Goal: Task Accomplishment & Management: Manage account settings

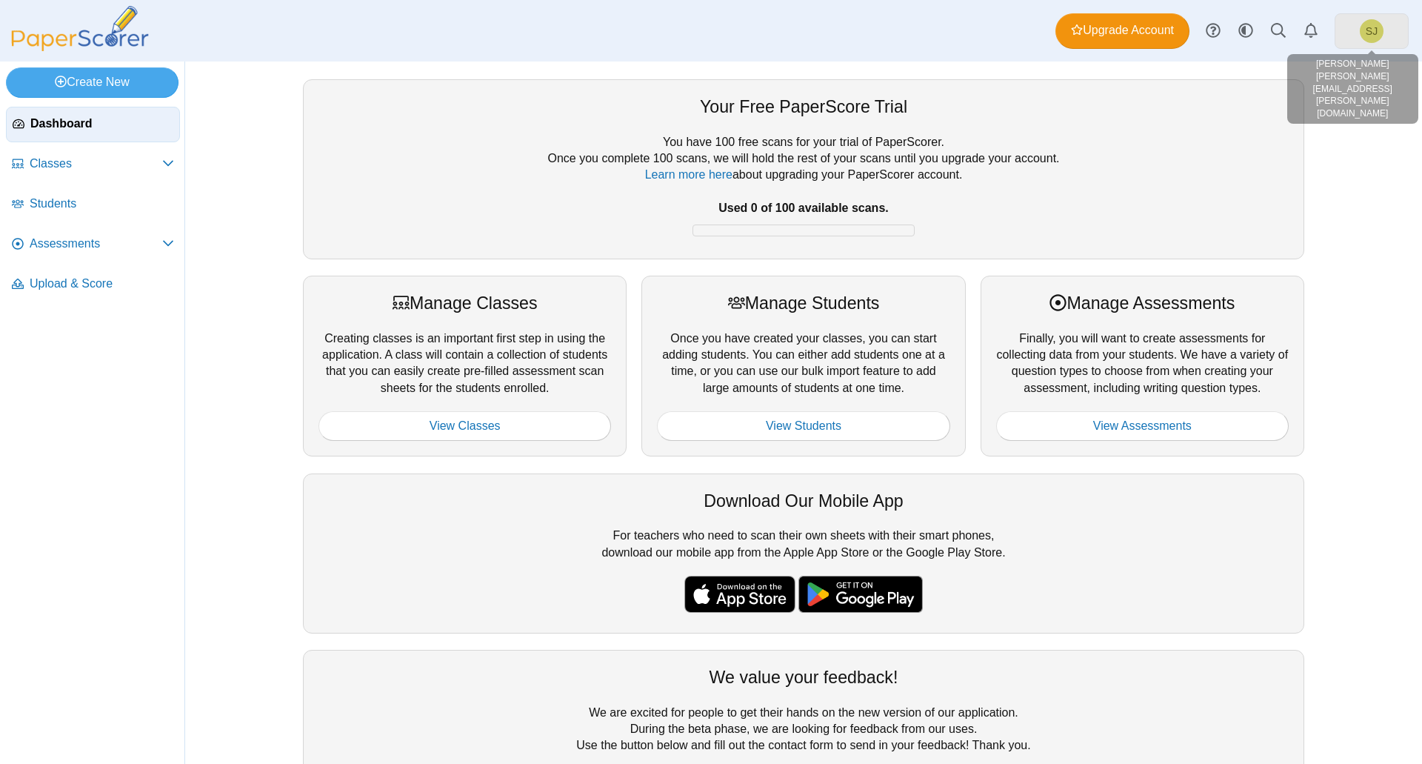
click at [1357, 26] on link "SJ" at bounding box center [1372, 31] width 74 height 36
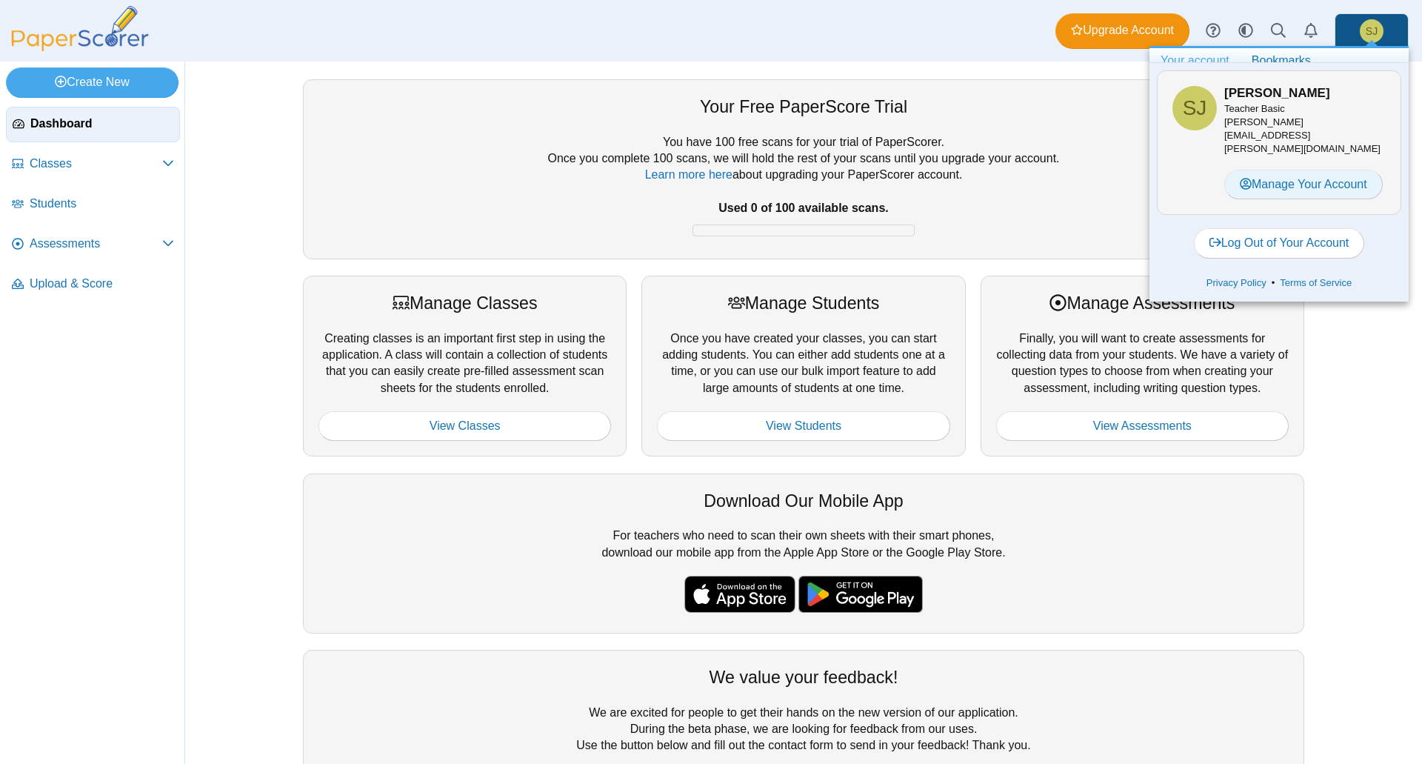
click at [1330, 170] on link "Manage Your Account" at bounding box center [1303, 185] width 159 height 30
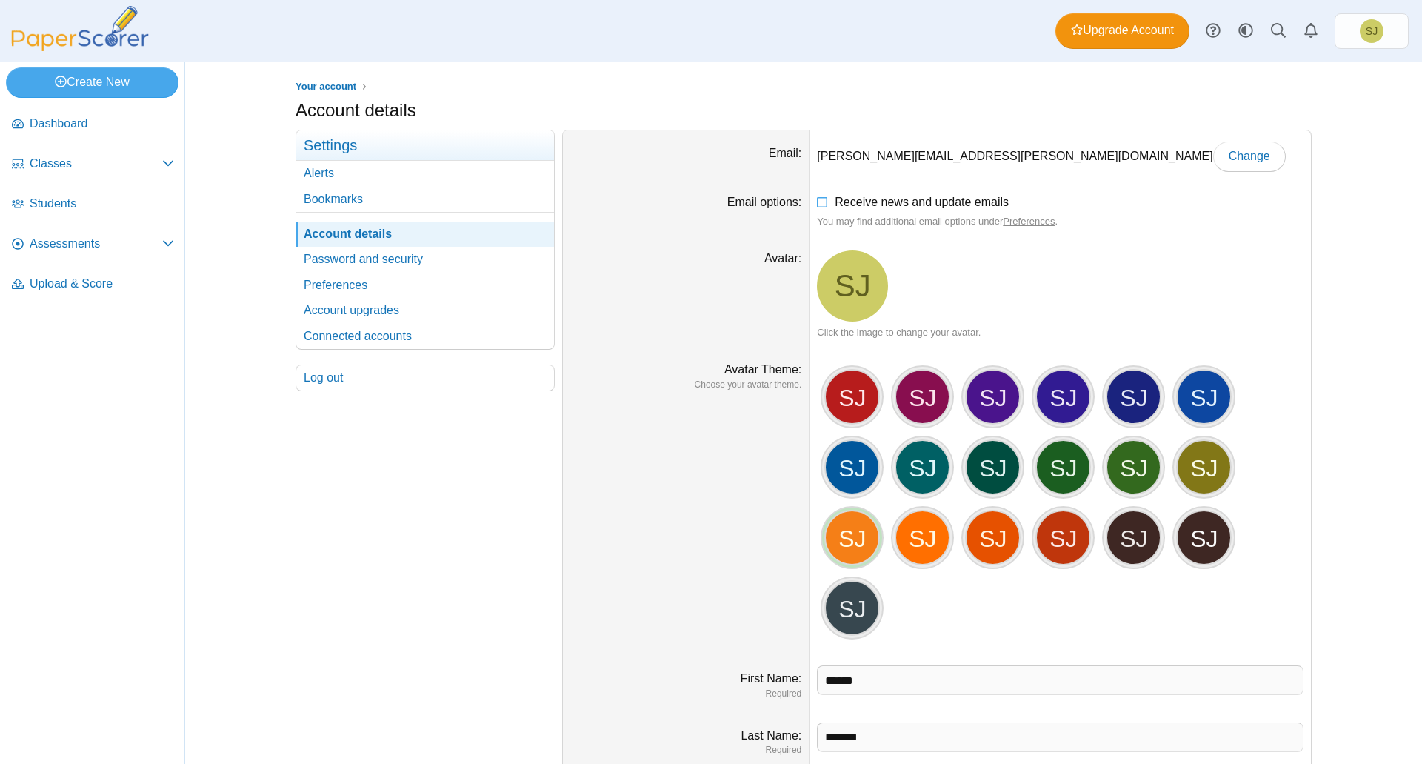
click at [827, 530] on div "SJ" at bounding box center [852, 538] width 56 height 56
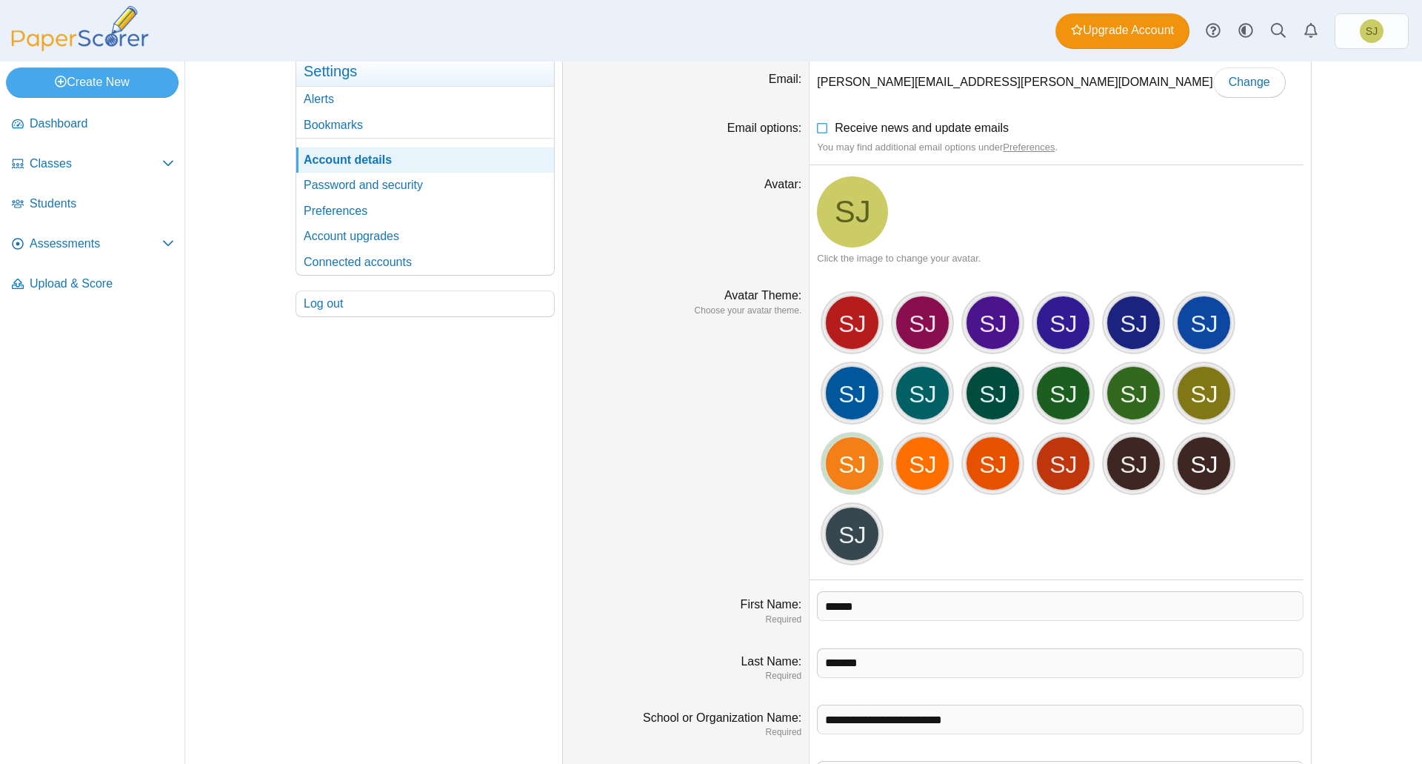
drag, startPoint x: 851, startPoint y: 421, endPoint x: 858, endPoint y: 456, distance: 34.7
click at [856, 448] on div "SJ SJ" at bounding box center [1060, 427] width 487 height 281
click at [856, 459] on div "SJ" at bounding box center [852, 464] width 56 height 56
click at [854, 459] on div "SJ" at bounding box center [852, 464] width 56 height 56
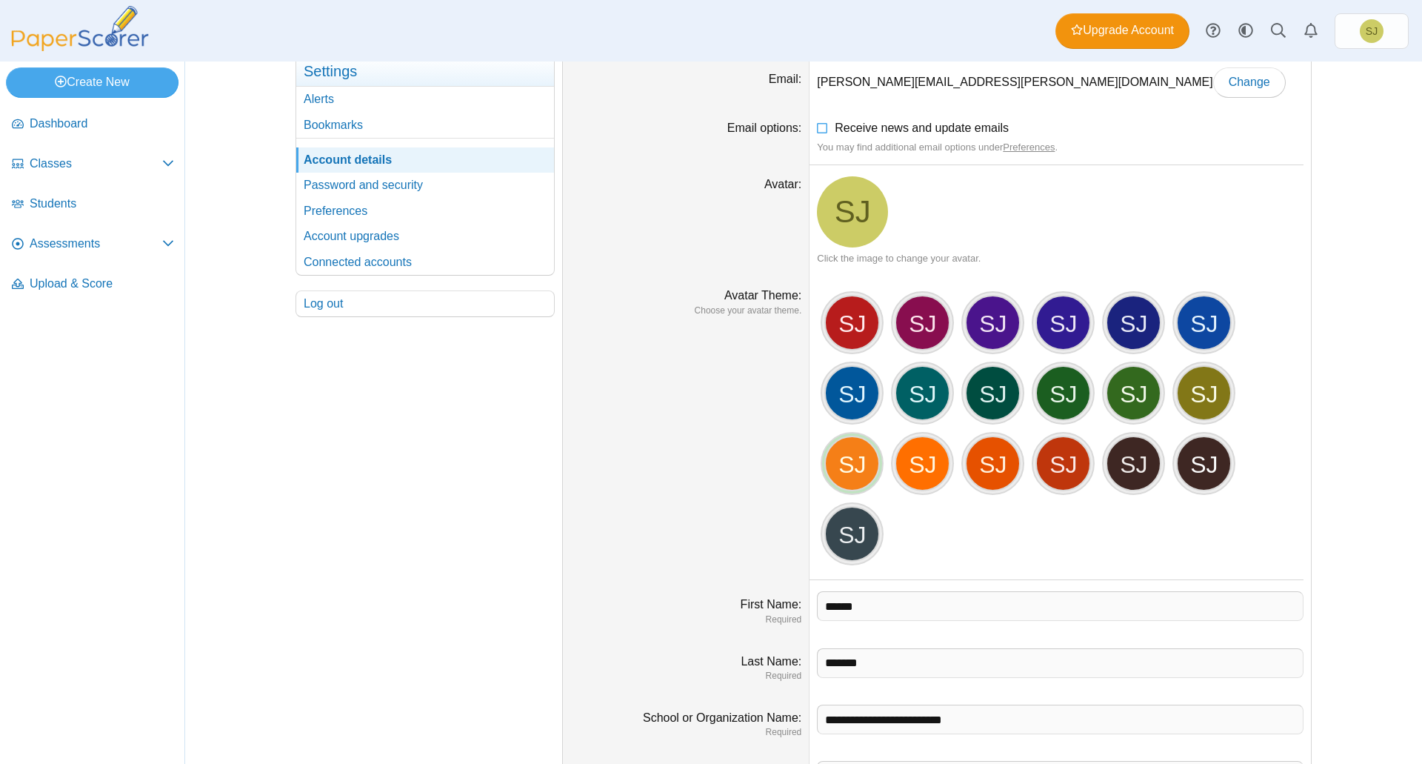
click at [854, 459] on div "SJ" at bounding box center [852, 464] width 56 height 56
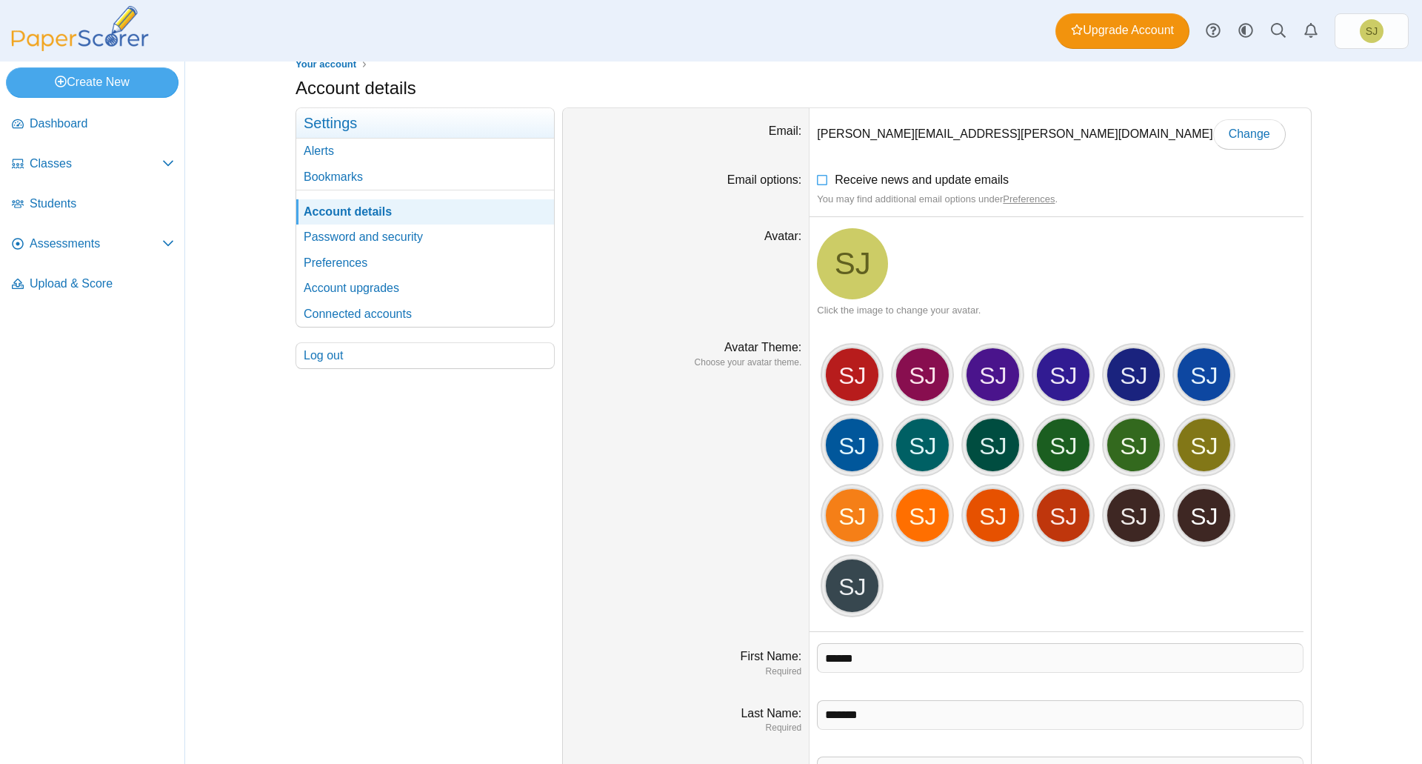
scroll to position [0, 0]
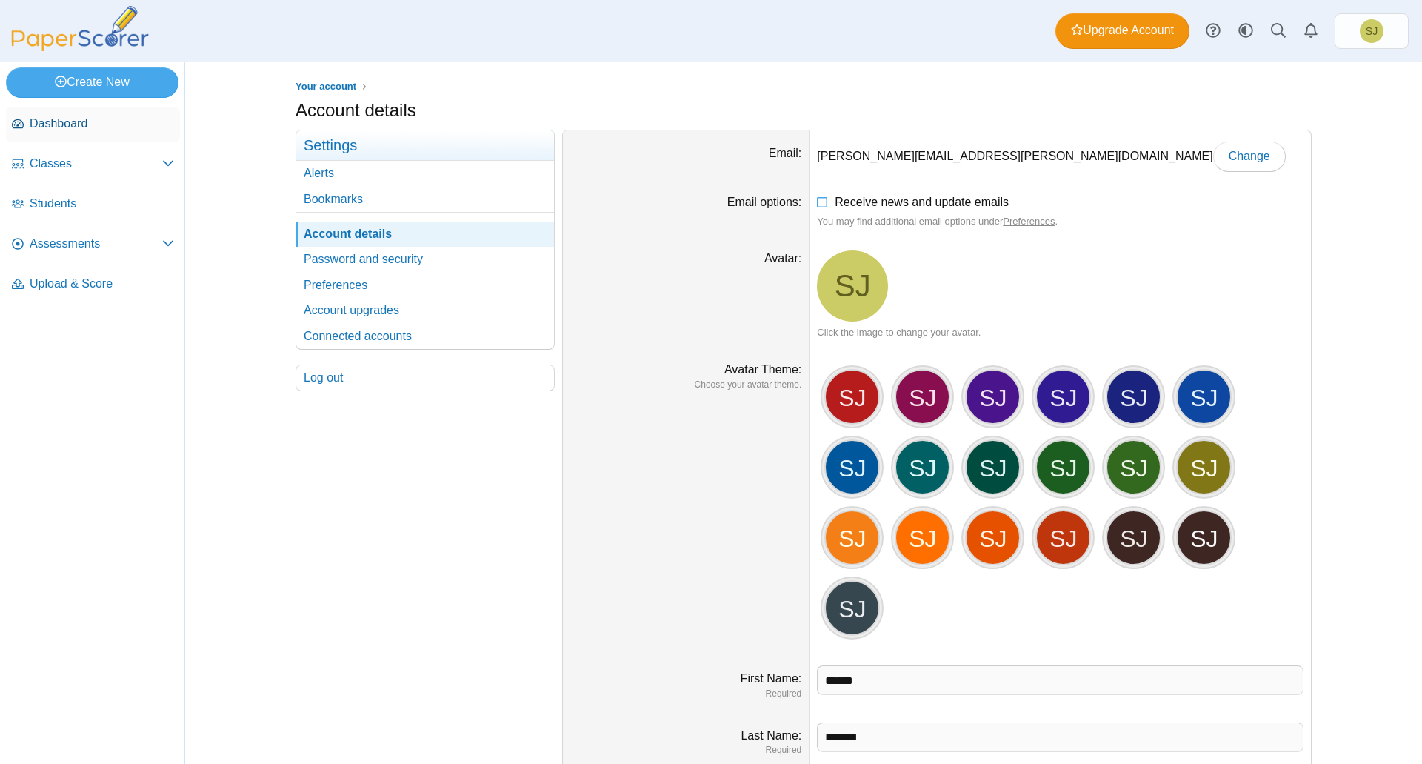
click at [87, 124] on span "Dashboard" at bounding box center [102, 124] width 144 height 16
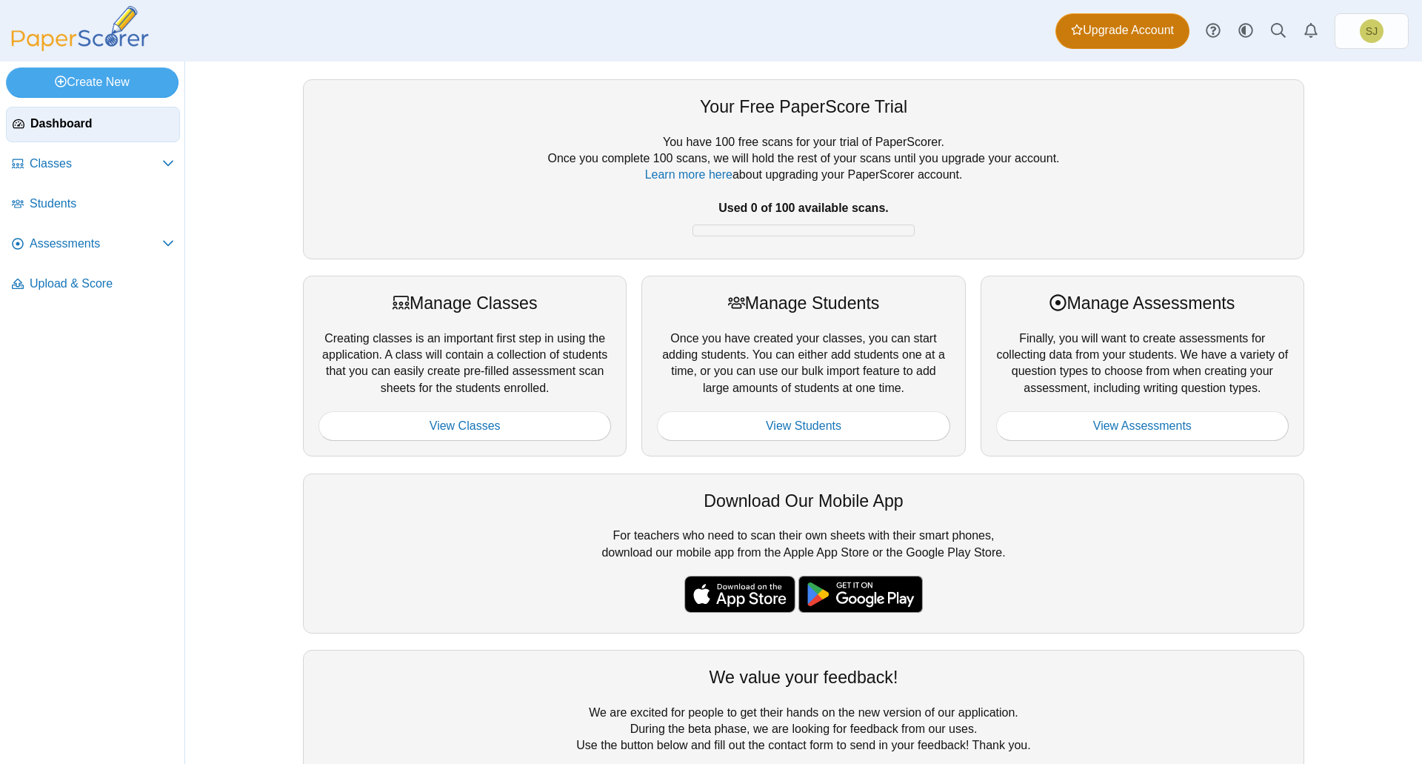
click at [1106, 30] on span "Upgrade Account" at bounding box center [1122, 30] width 103 height 16
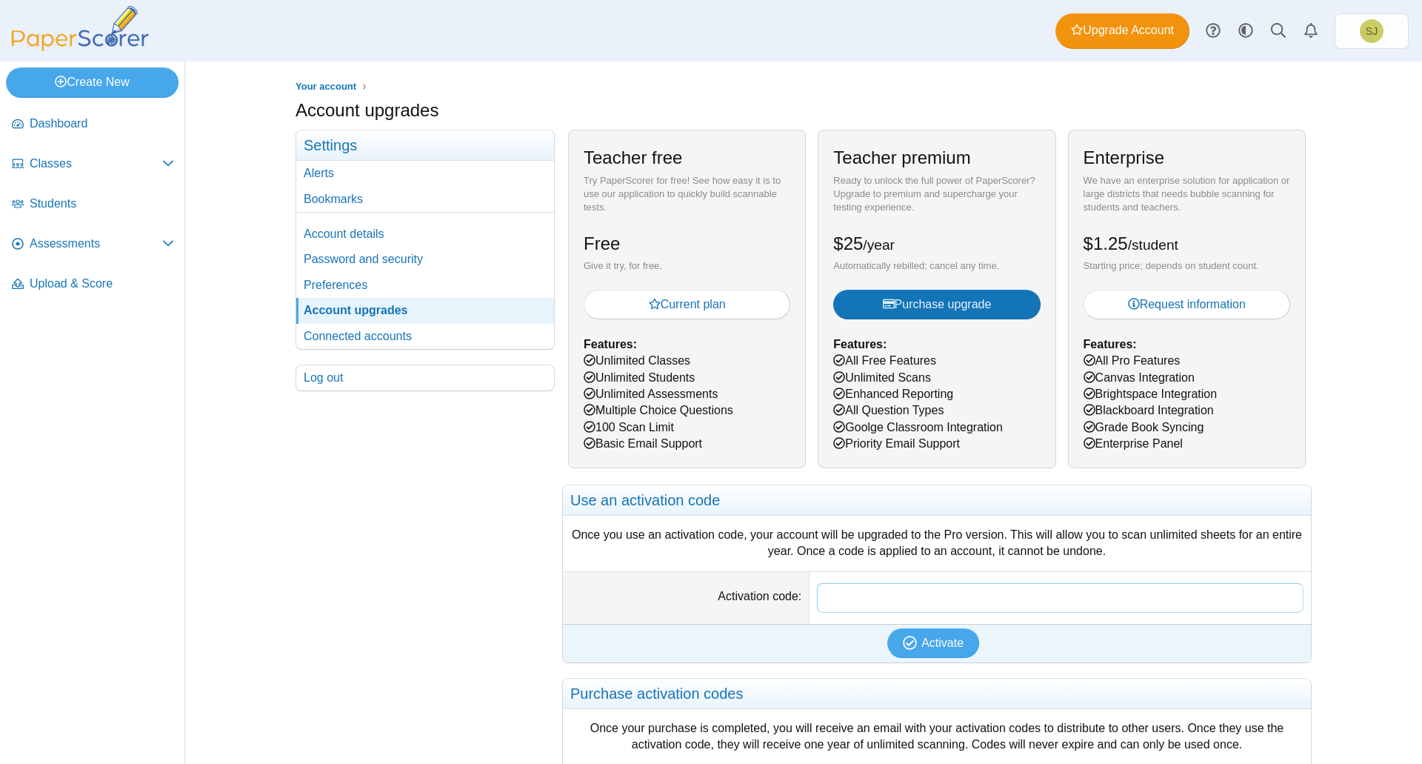
click at [843, 598] on input "Activation code" at bounding box center [1060, 598] width 487 height 30
click at [842, 597] on input "Activation code" at bounding box center [1060, 598] width 487 height 30
click at [860, 598] on input "Activation code" at bounding box center [1060, 598] width 487 height 30
paste input "**********"
type input "**********"
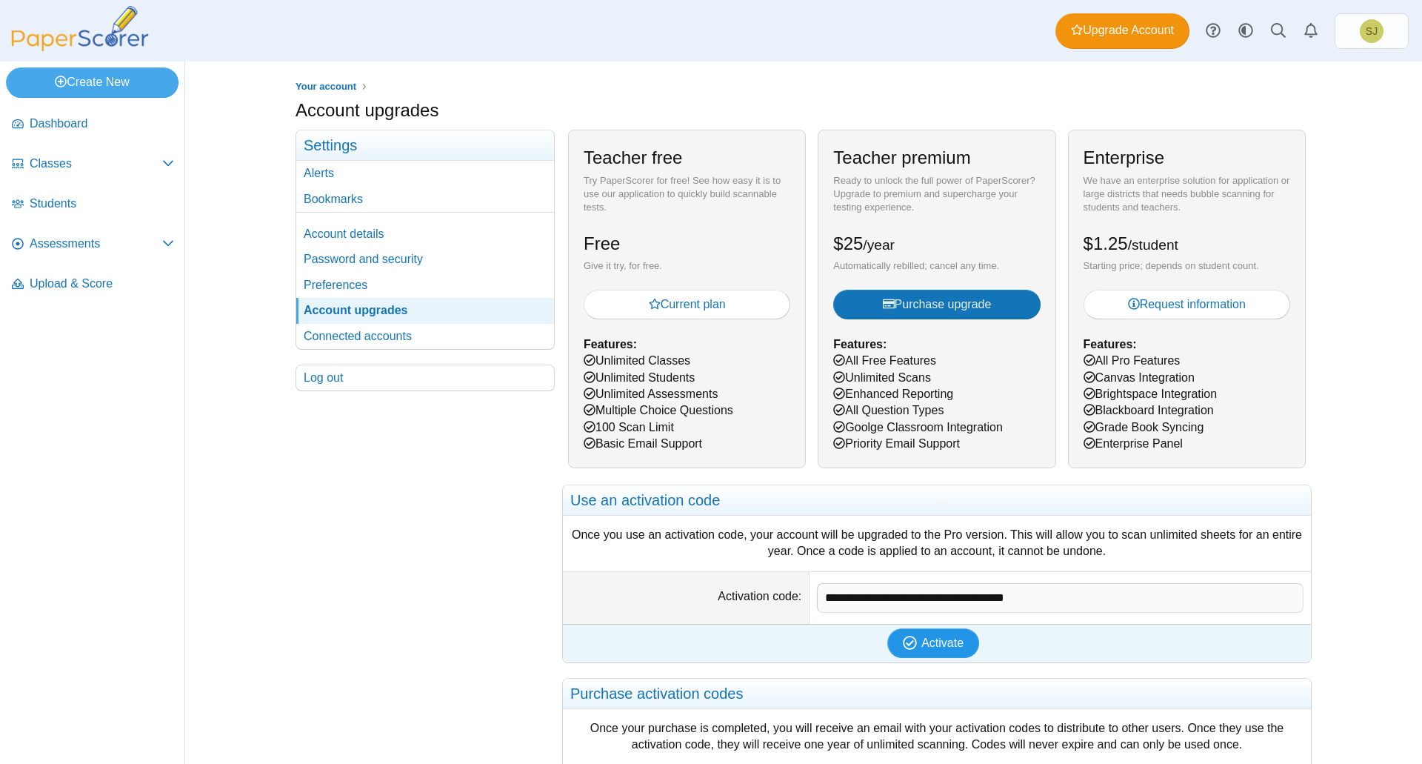
click at [929, 641] on span "Activate" at bounding box center [942, 642] width 42 height 13
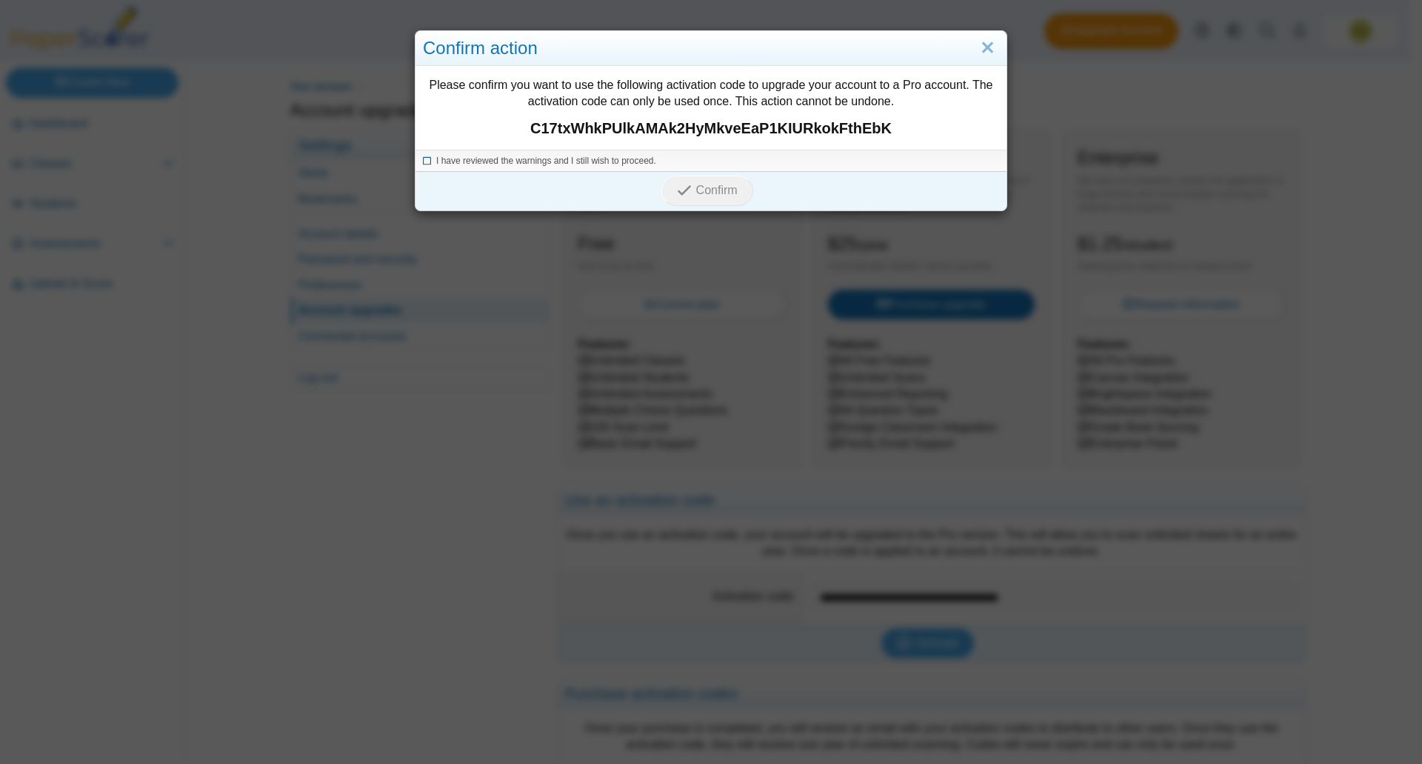
click at [425, 160] on icon at bounding box center [427, 159] width 9 height 8
click at [698, 184] on span "Confirm" at bounding box center [716, 190] width 41 height 13
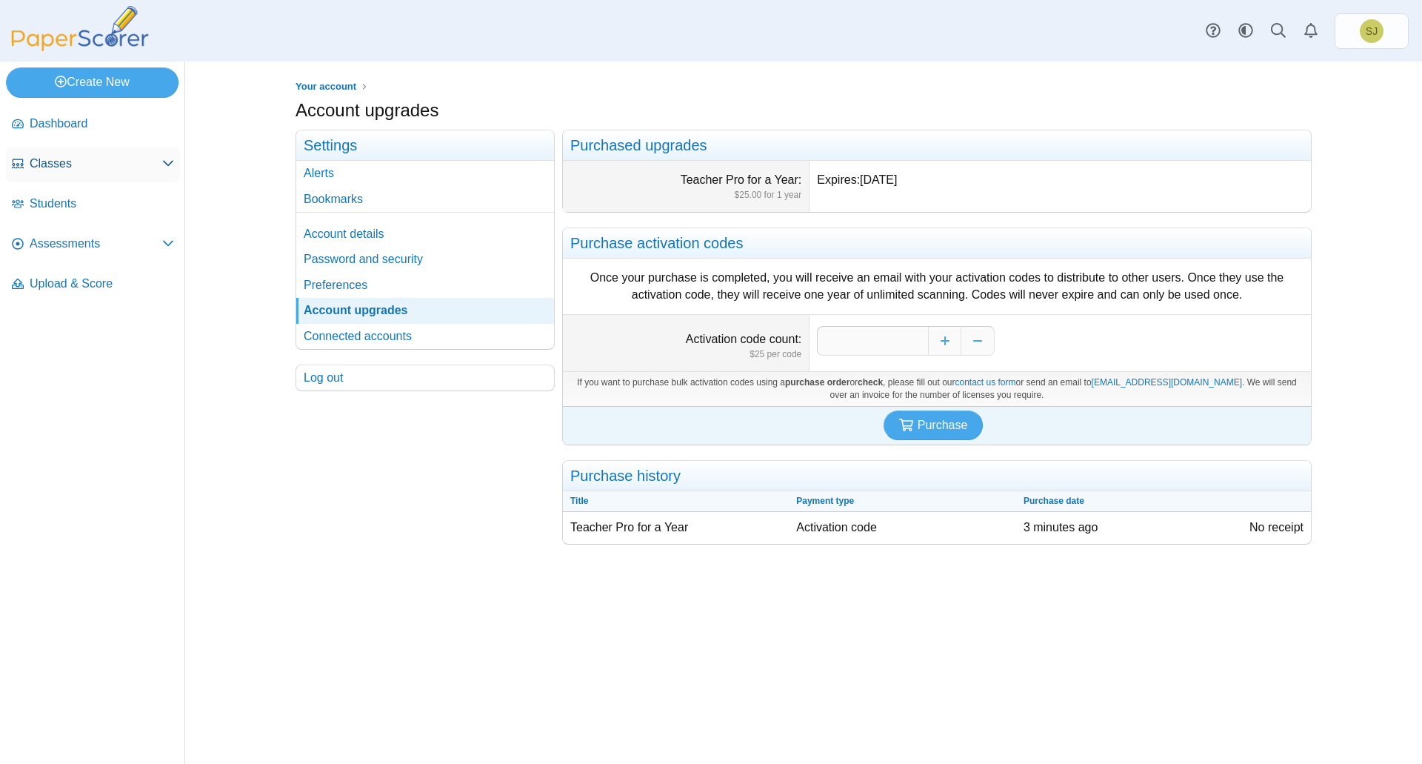
click at [93, 162] on span "Classes" at bounding box center [96, 164] width 133 height 16
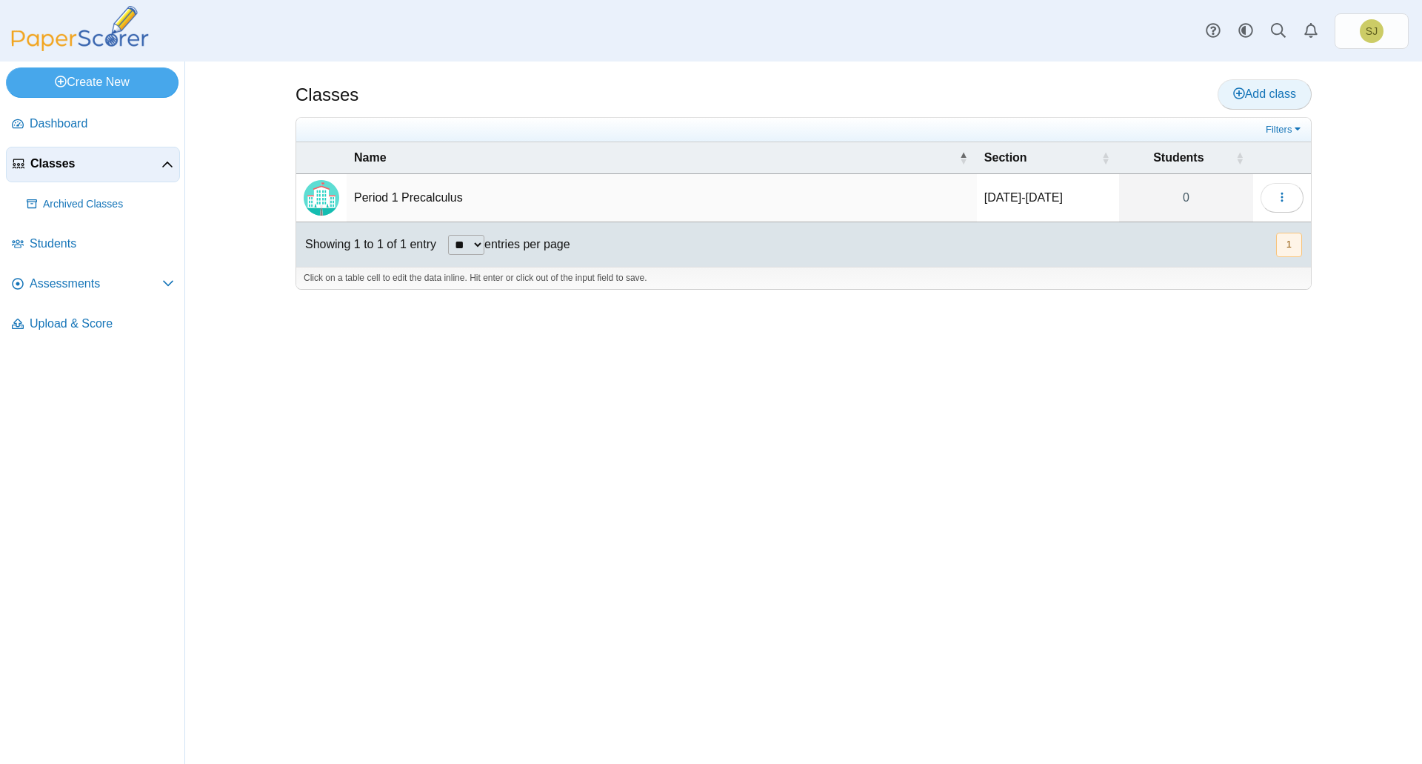
click at [1271, 93] on span "Add class" at bounding box center [1264, 93] width 63 height 13
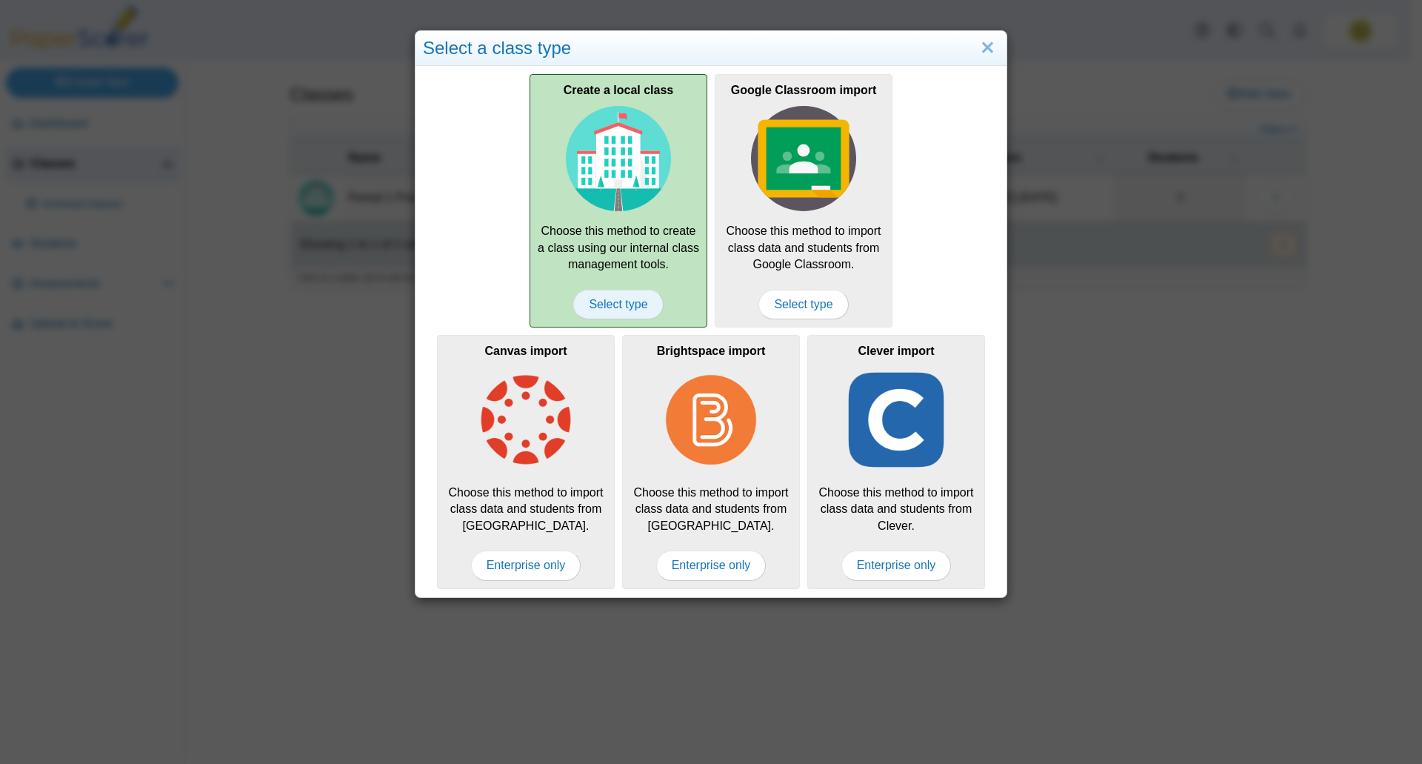
click at [613, 297] on span "Select type" at bounding box center [618, 305] width 90 height 30
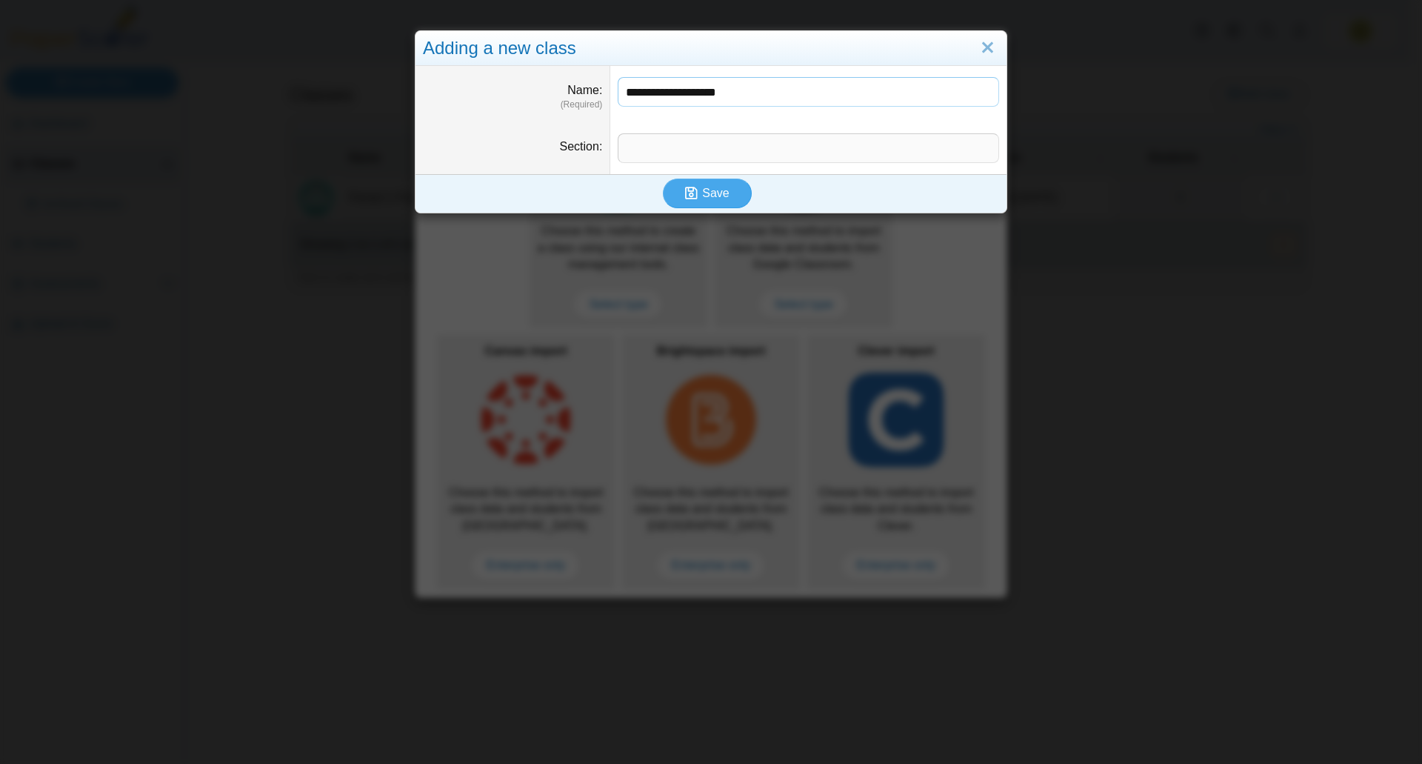
type input "**********"
click at [673, 149] on input "Section" at bounding box center [808, 148] width 381 height 30
type input "*********"
click at [697, 197] on button "Save" at bounding box center [707, 194] width 89 height 30
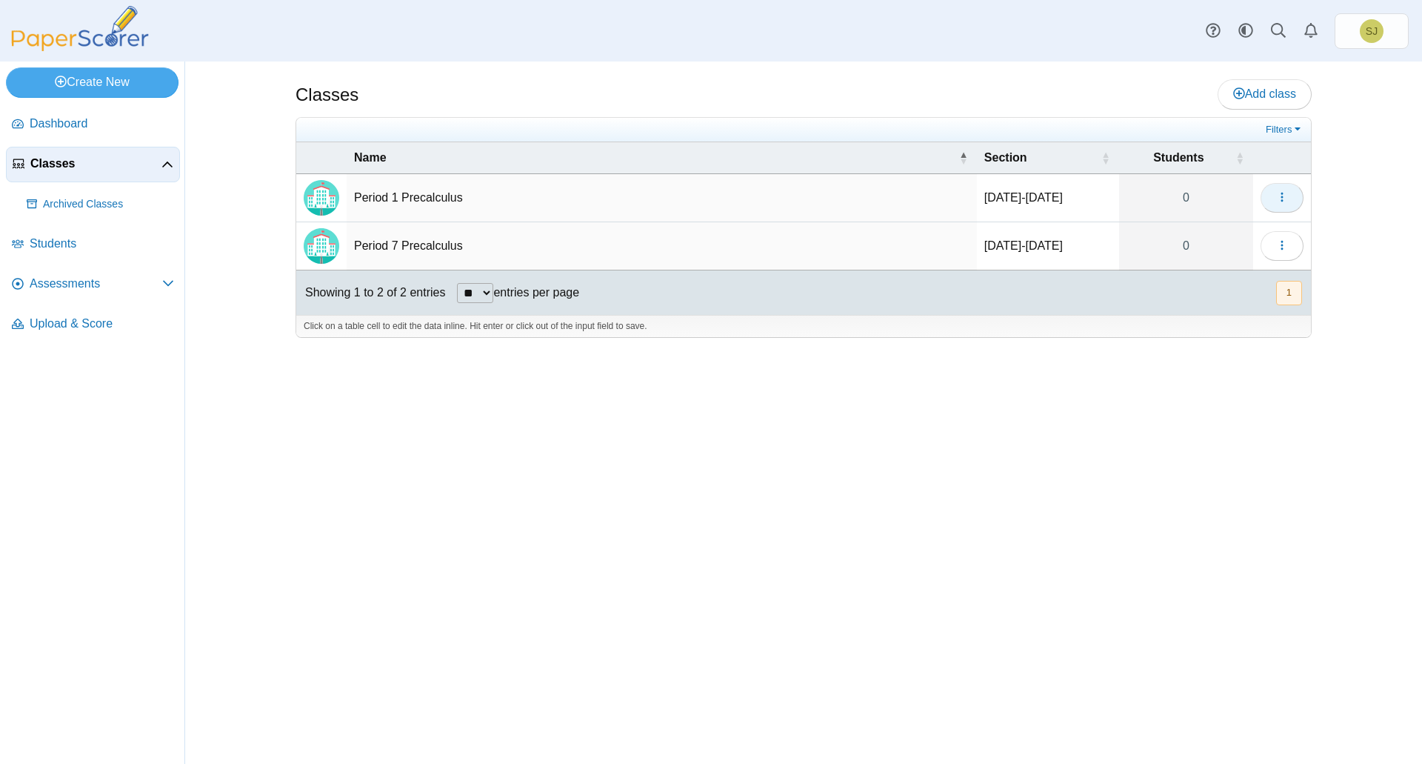
click at [1285, 187] on button "button" at bounding box center [1282, 198] width 43 height 30
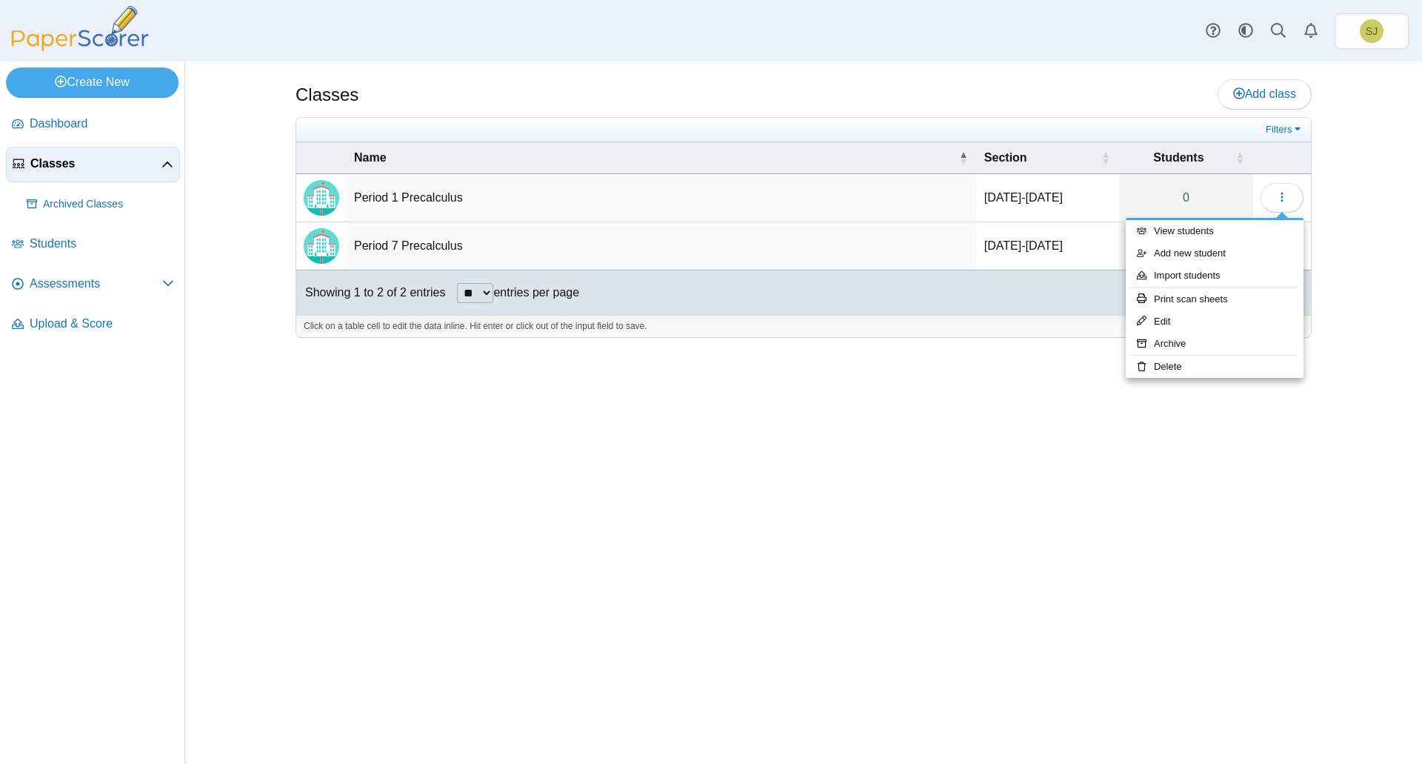
click at [1018, 444] on div "Classes Add class Filters 0" at bounding box center [803, 412] width 1111 height 702
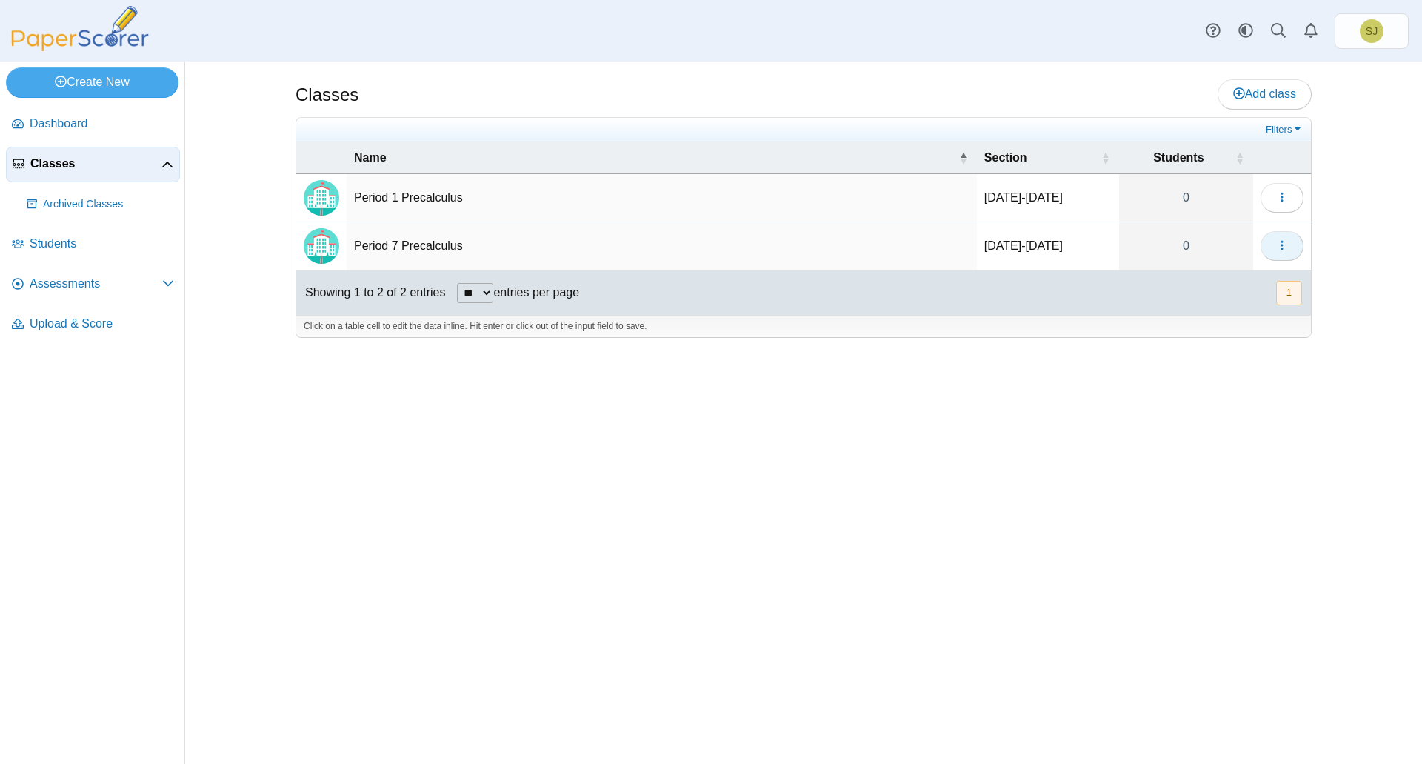
click at [1284, 242] on icon "button" at bounding box center [1282, 245] width 12 height 12
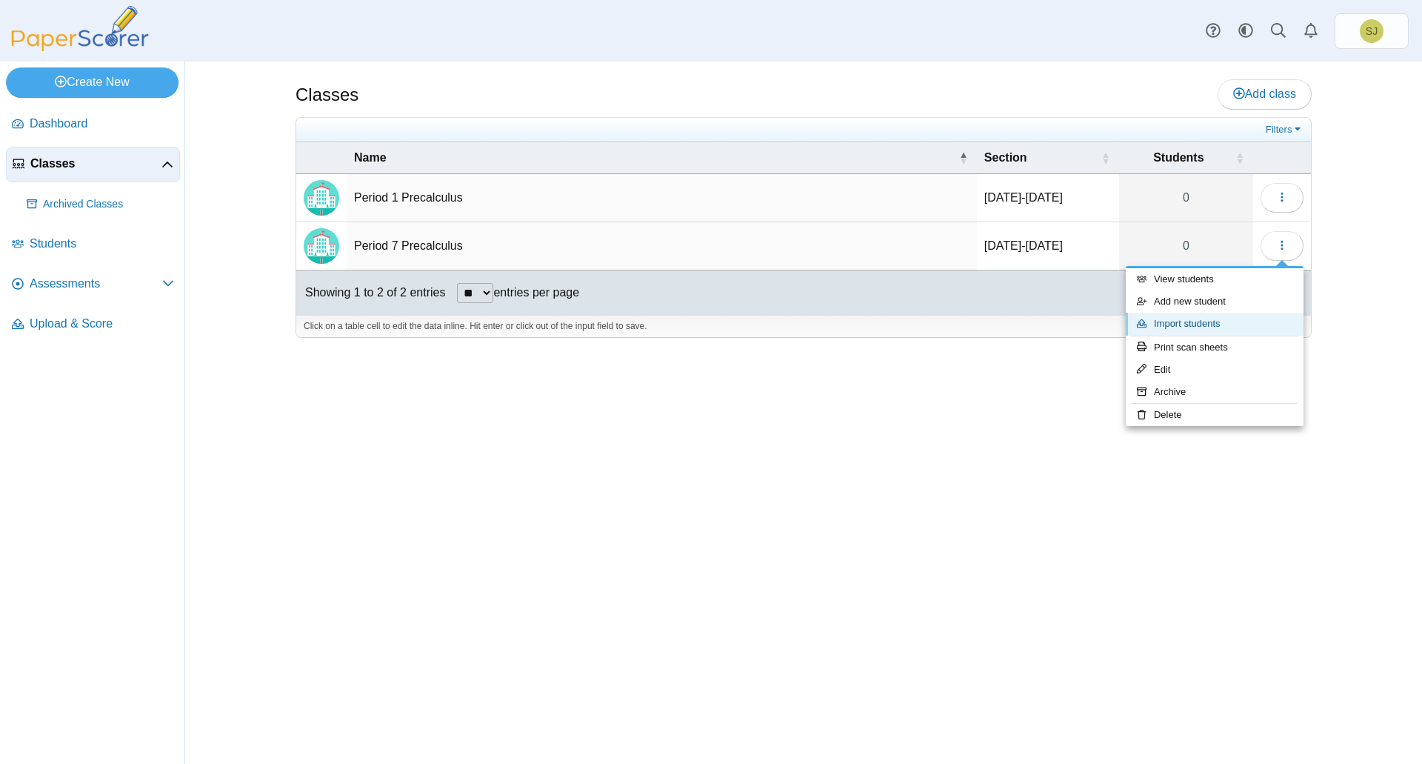
click at [1238, 326] on link "Import students" at bounding box center [1215, 324] width 178 height 22
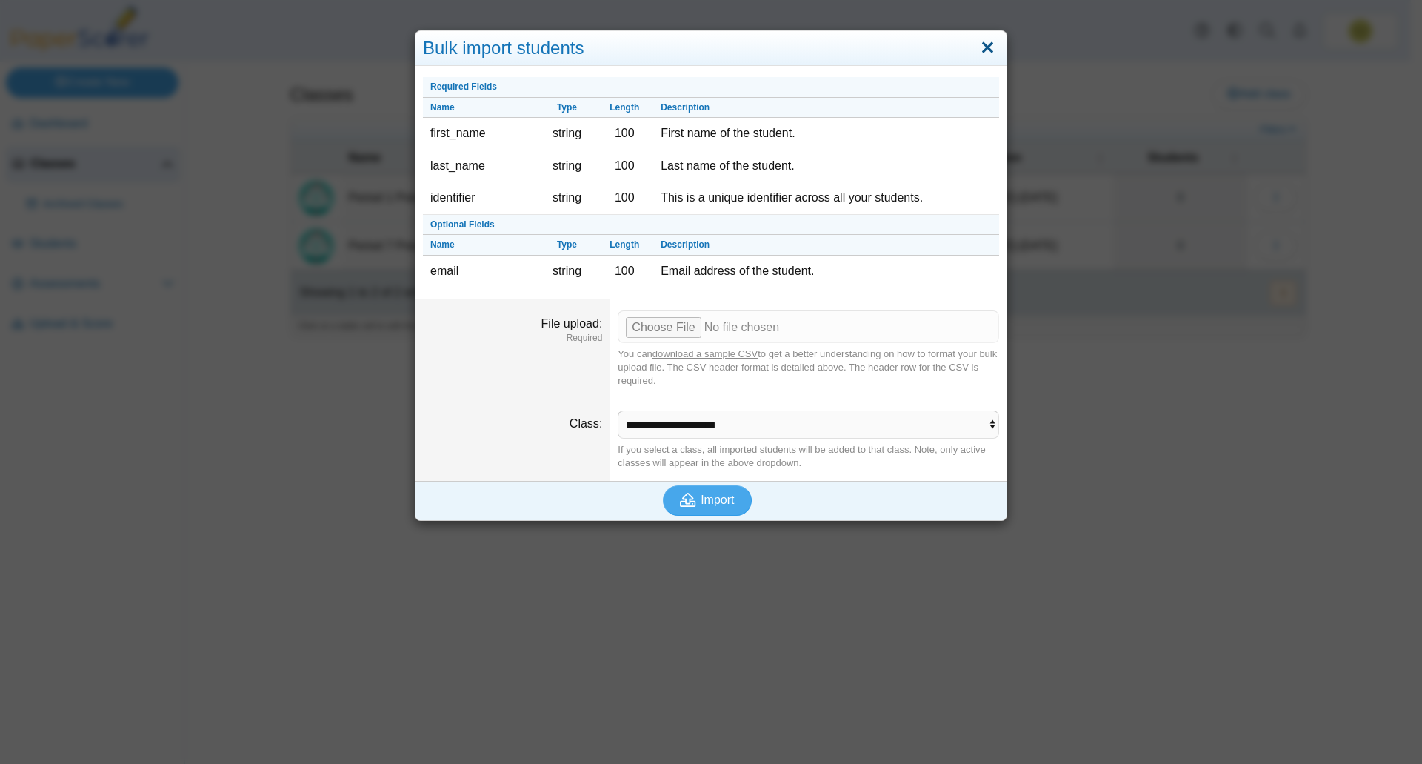
click at [987, 51] on link "Close" at bounding box center [987, 48] width 23 height 25
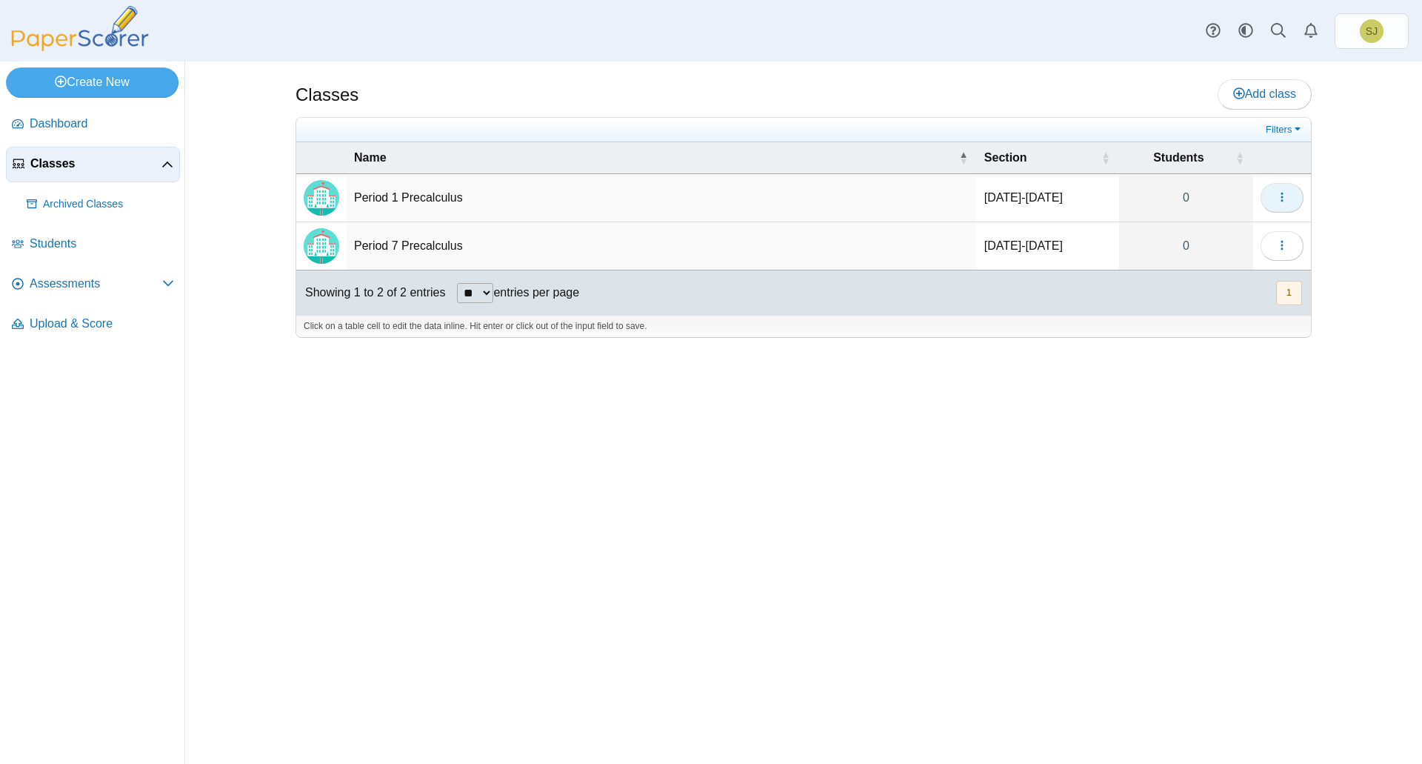
click at [1286, 185] on button "button" at bounding box center [1282, 198] width 43 height 30
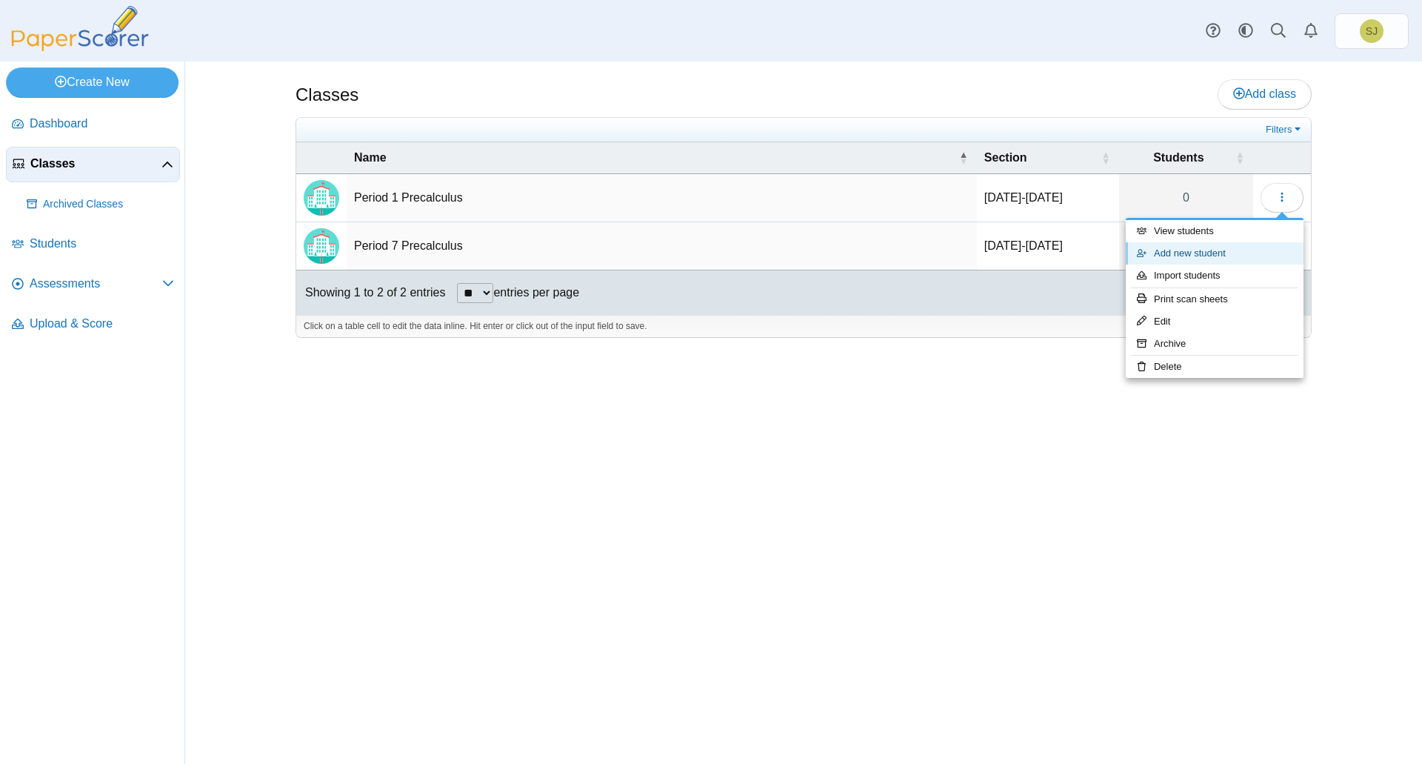
click at [1236, 262] on link "Add new student" at bounding box center [1215, 253] width 178 height 22
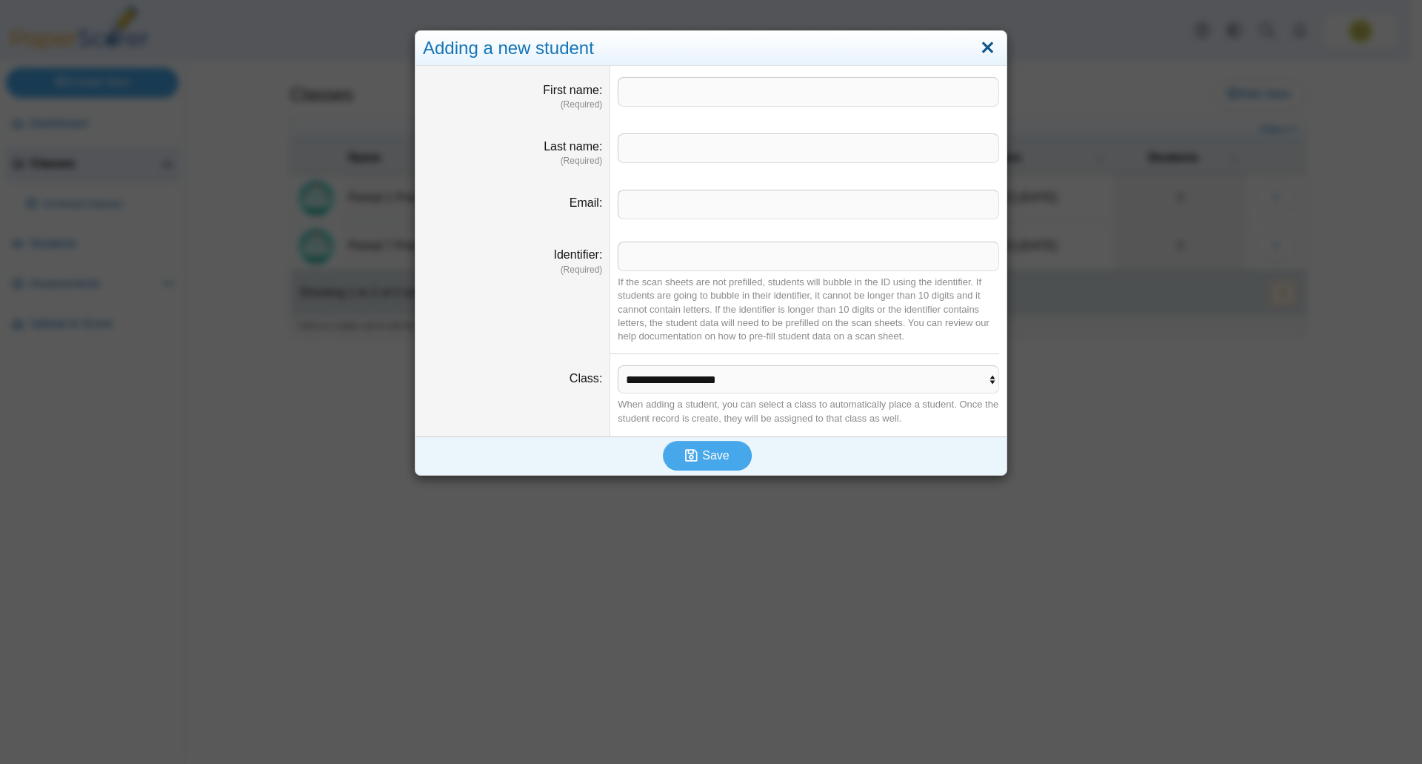
click at [982, 44] on link "Close" at bounding box center [987, 48] width 23 height 25
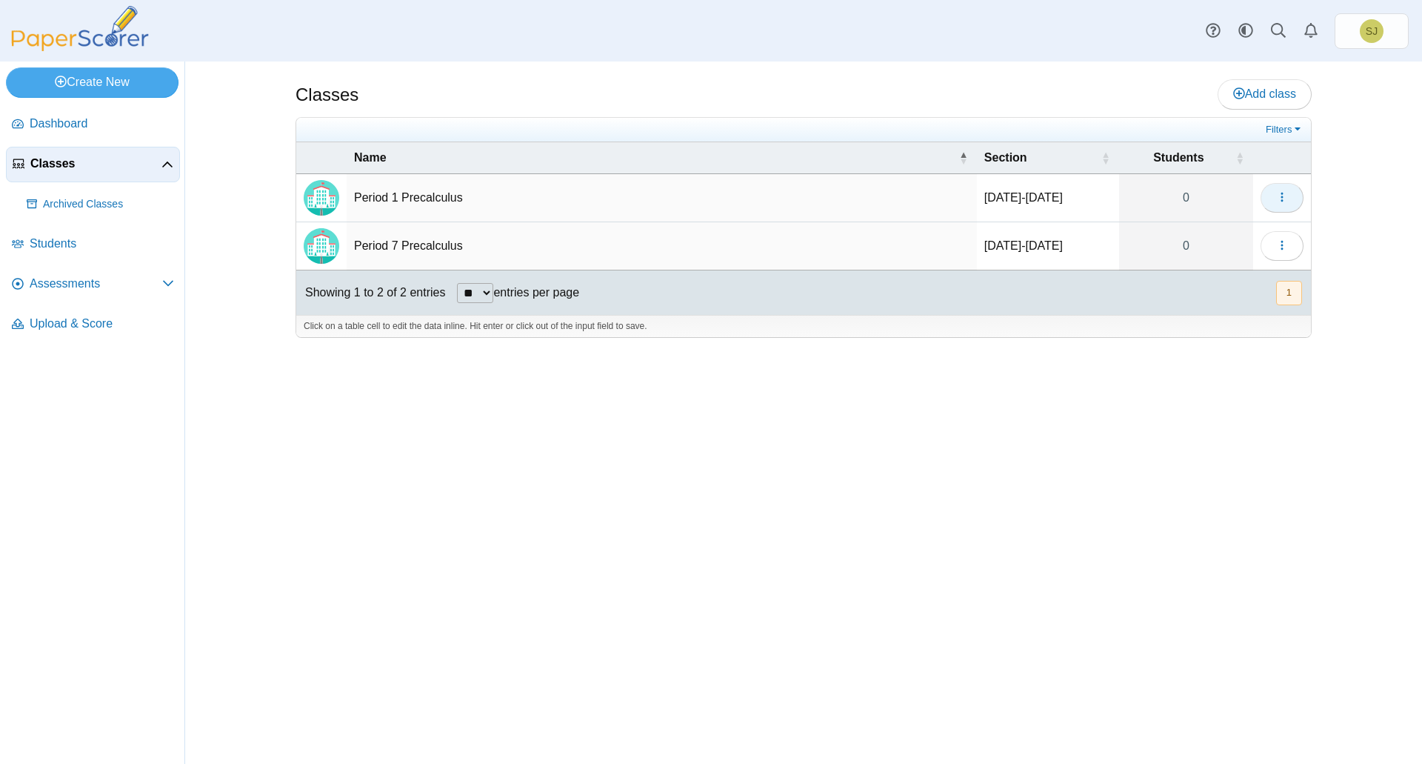
click at [1286, 207] on button "button" at bounding box center [1282, 198] width 43 height 30
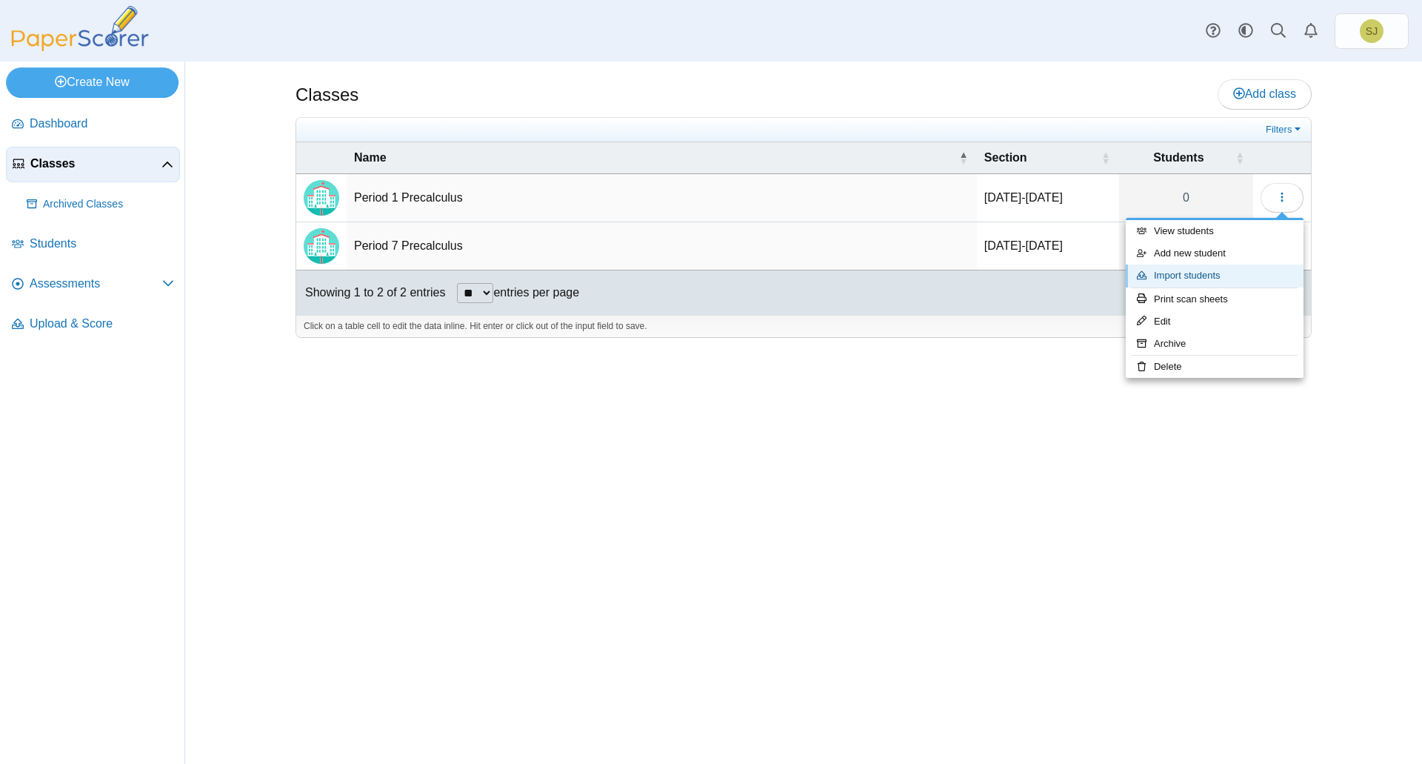
click at [1214, 273] on link "Import students" at bounding box center [1215, 275] width 178 height 22
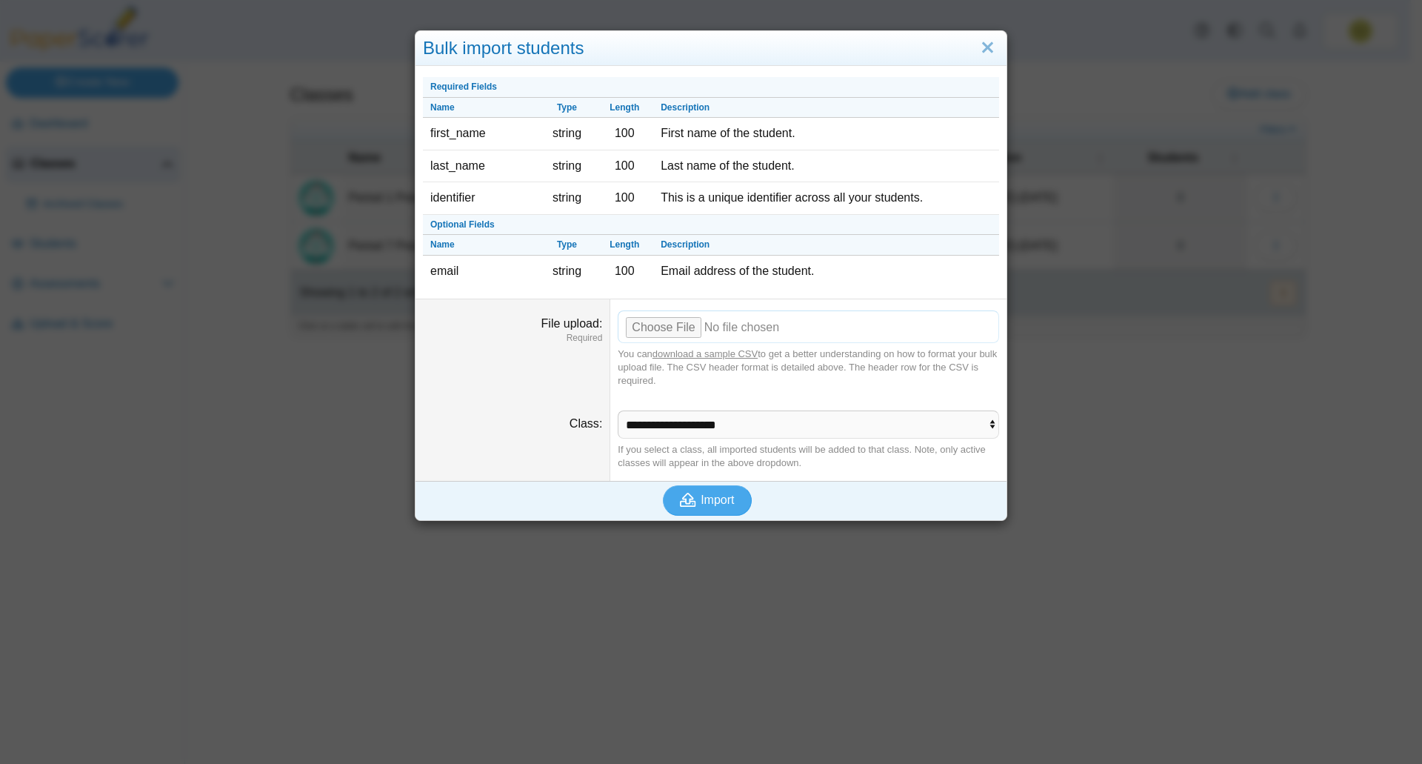
click at [674, 333] on input "File upload" at bounding box center [808, 326] width 381 height 33
click at [718, 504] on span "Import" at bounding box center [717, 499] width 33 height 13
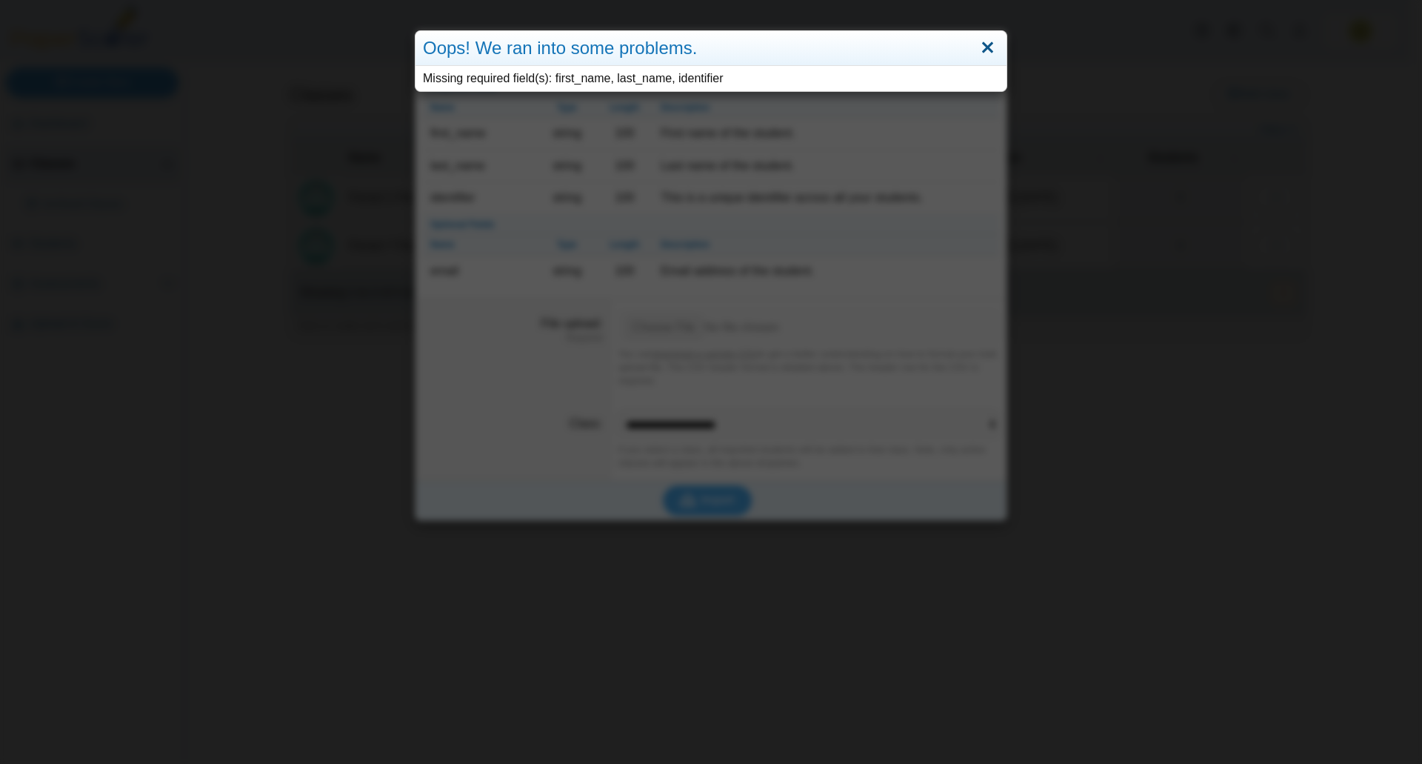
click at [984, 50] on link "Close" at bounding box center [987, 48] width 23 height 25
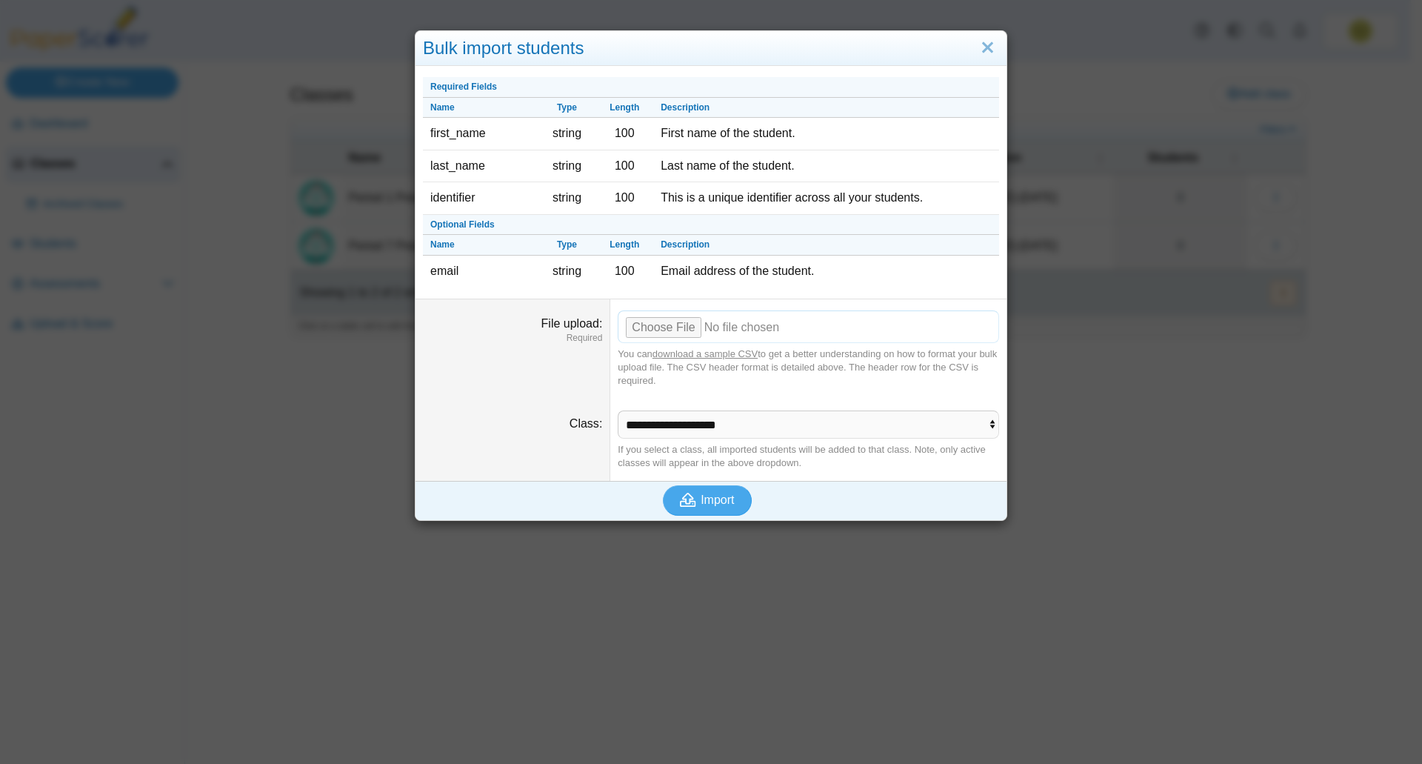
click at [662, 330] on input "File upload" at bounding box center [808, 326] width 381 height 33
type input "**********"
click at [713, 501] on span "Import" at bounding box center [717, 499] width 33 height 13
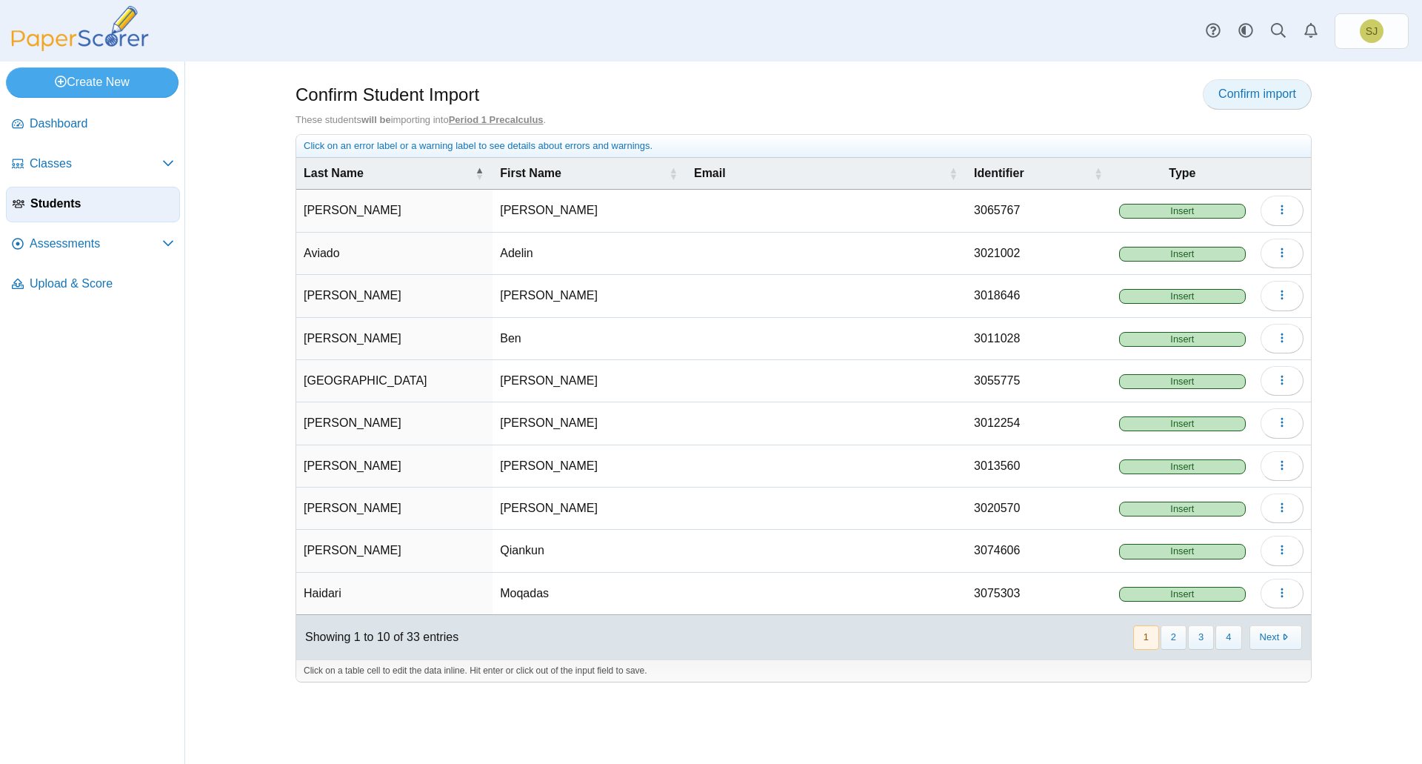
click at [1228, 99] on span "Confirm import" at bounding box center [1257, 93] width 78 height 13
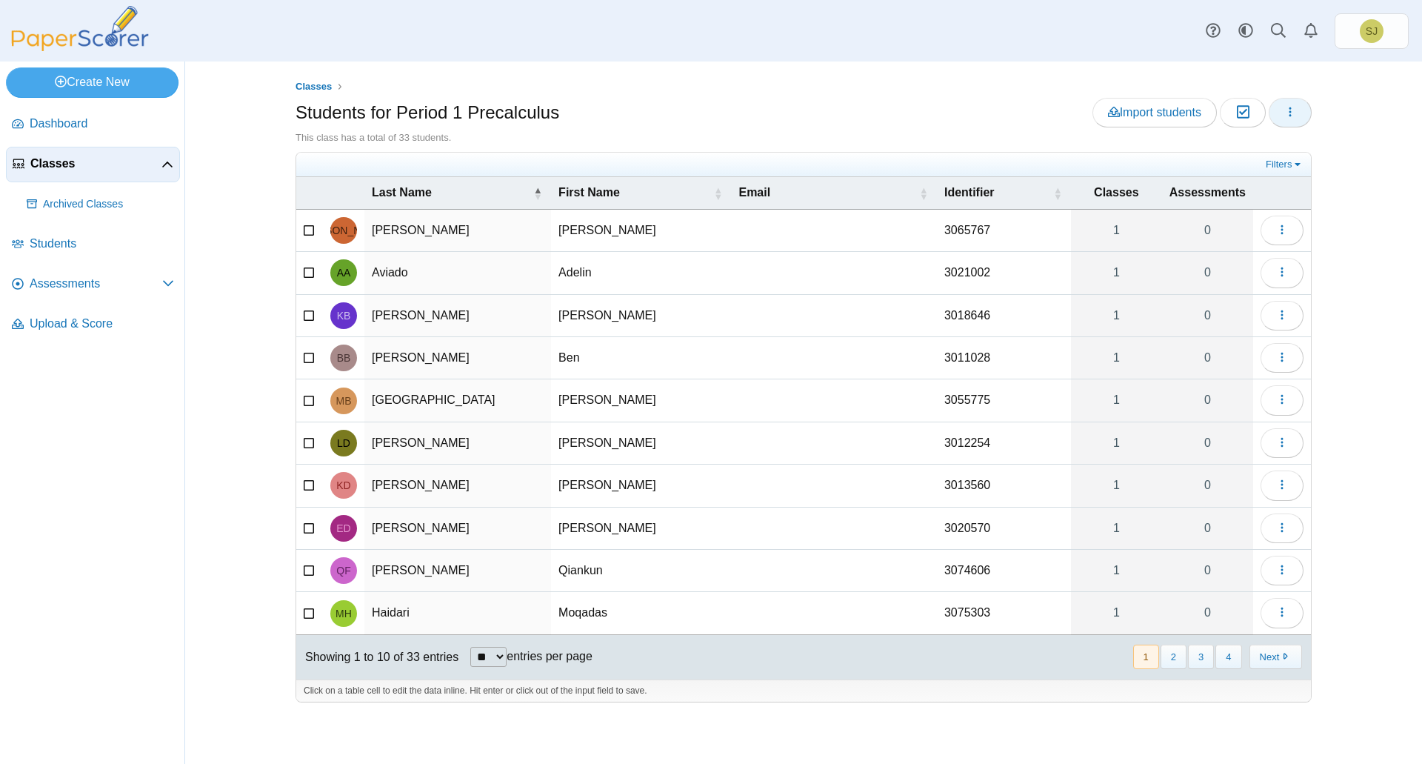
click at [1299, 111] on button "button" at bounding box center [1290, 113] width 43 height 30
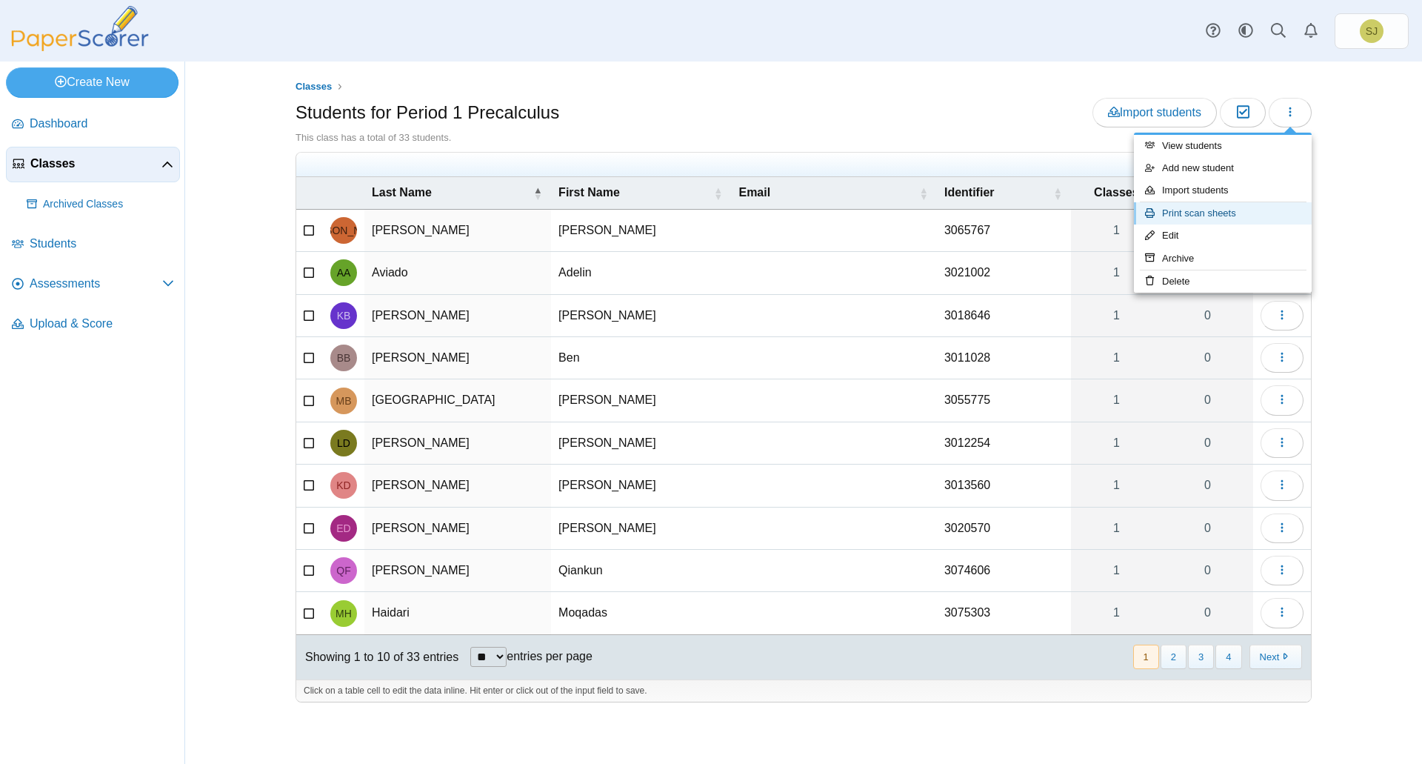
click at [1208, 216] on link "Print scan sheets" at bounding box center [1223, 213] width 178 height 22
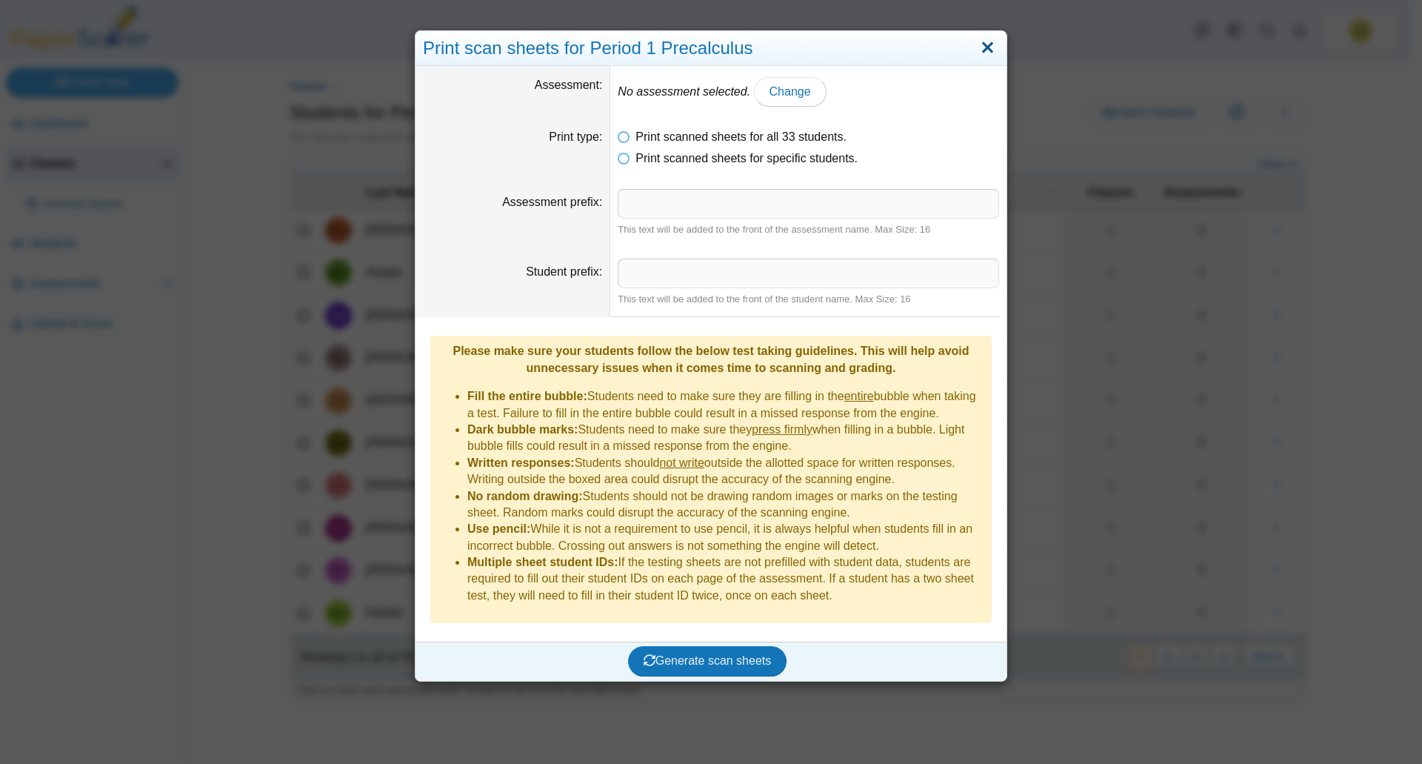
click at [983, 47] on link "Close" at bounding box center [987, 48] width 23 height 25
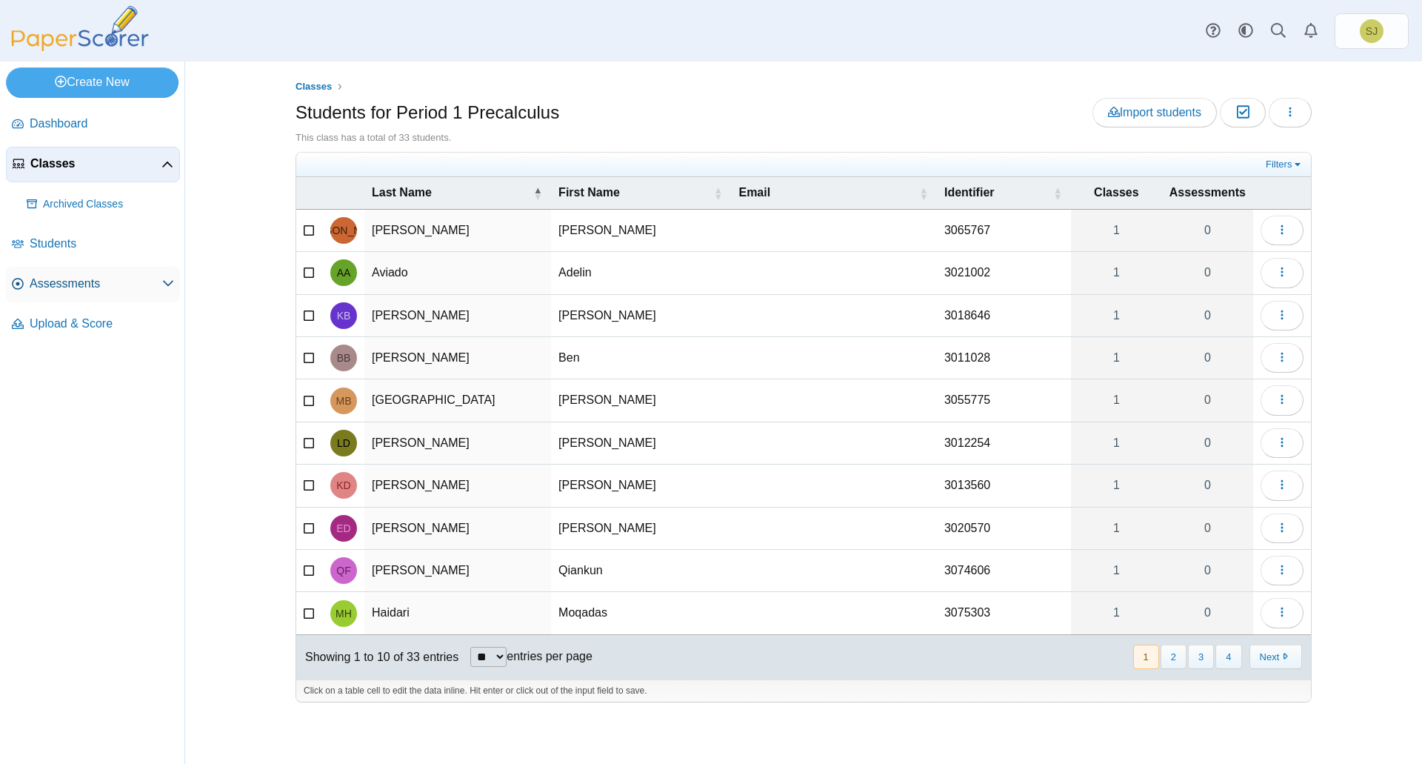
click at [96, 284] on span "Assessments" at bounding box center [96, 284] width 133 height 16
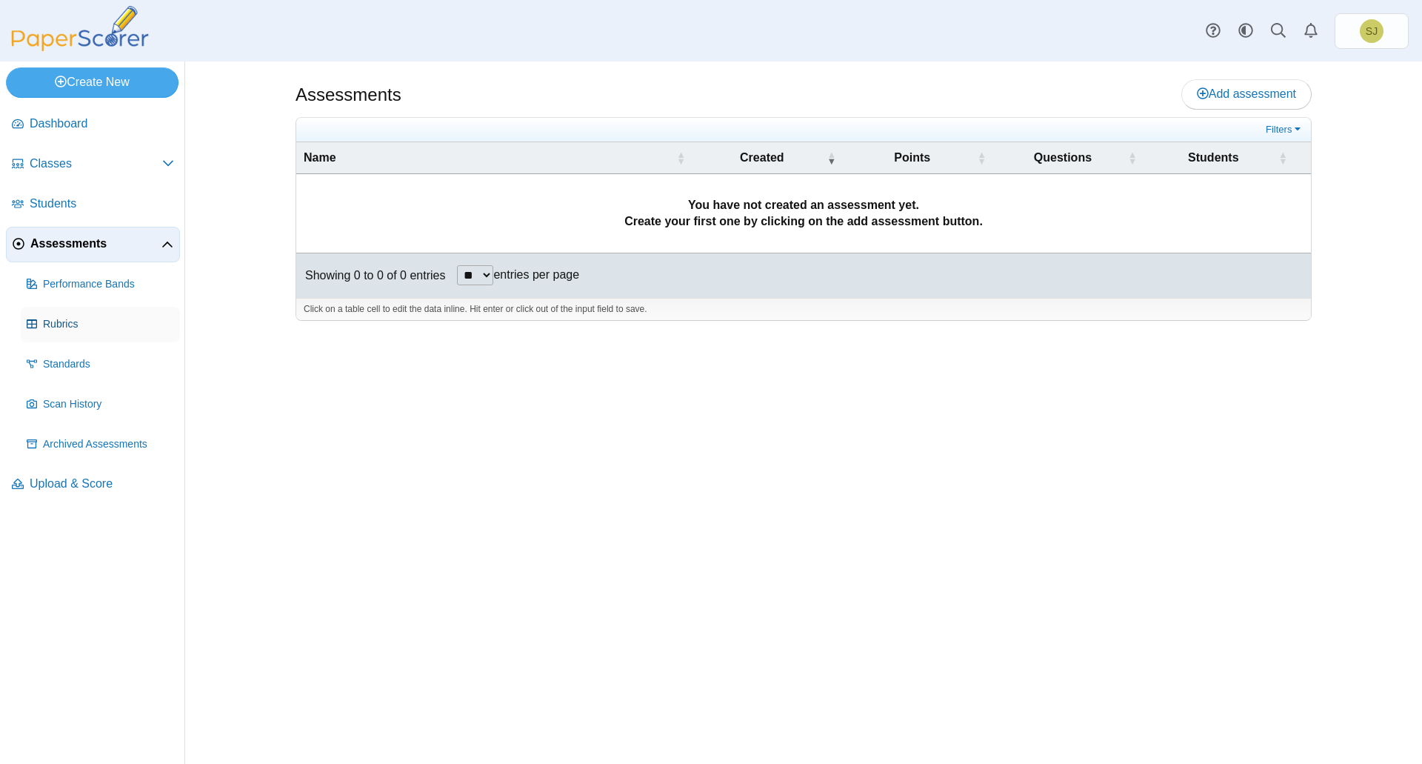
click at [80, 324] on span "Rubrics" at bounding box center [108, 324] width 131 height 15
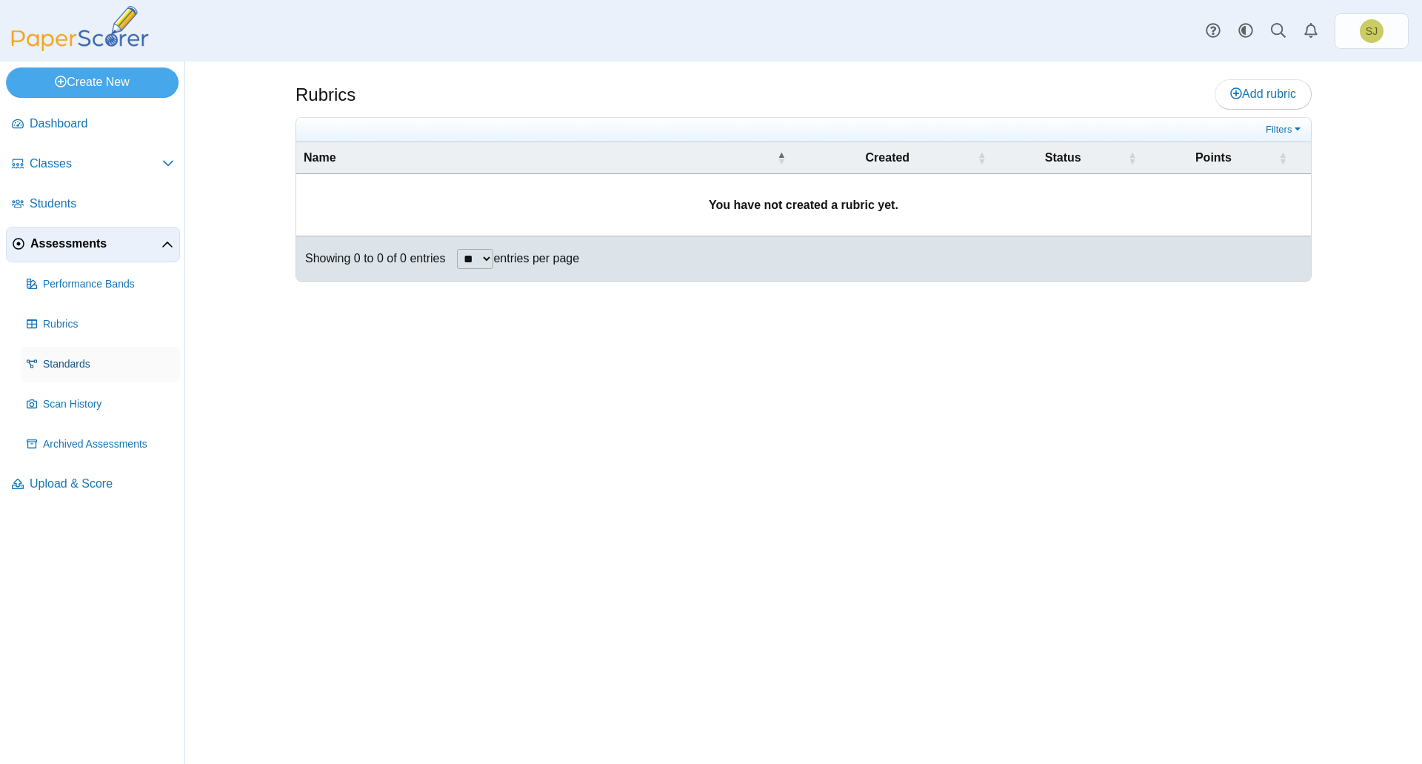
click at [83, 360] on span "Standards" at bounding box center [108, 364] width 131 height 15
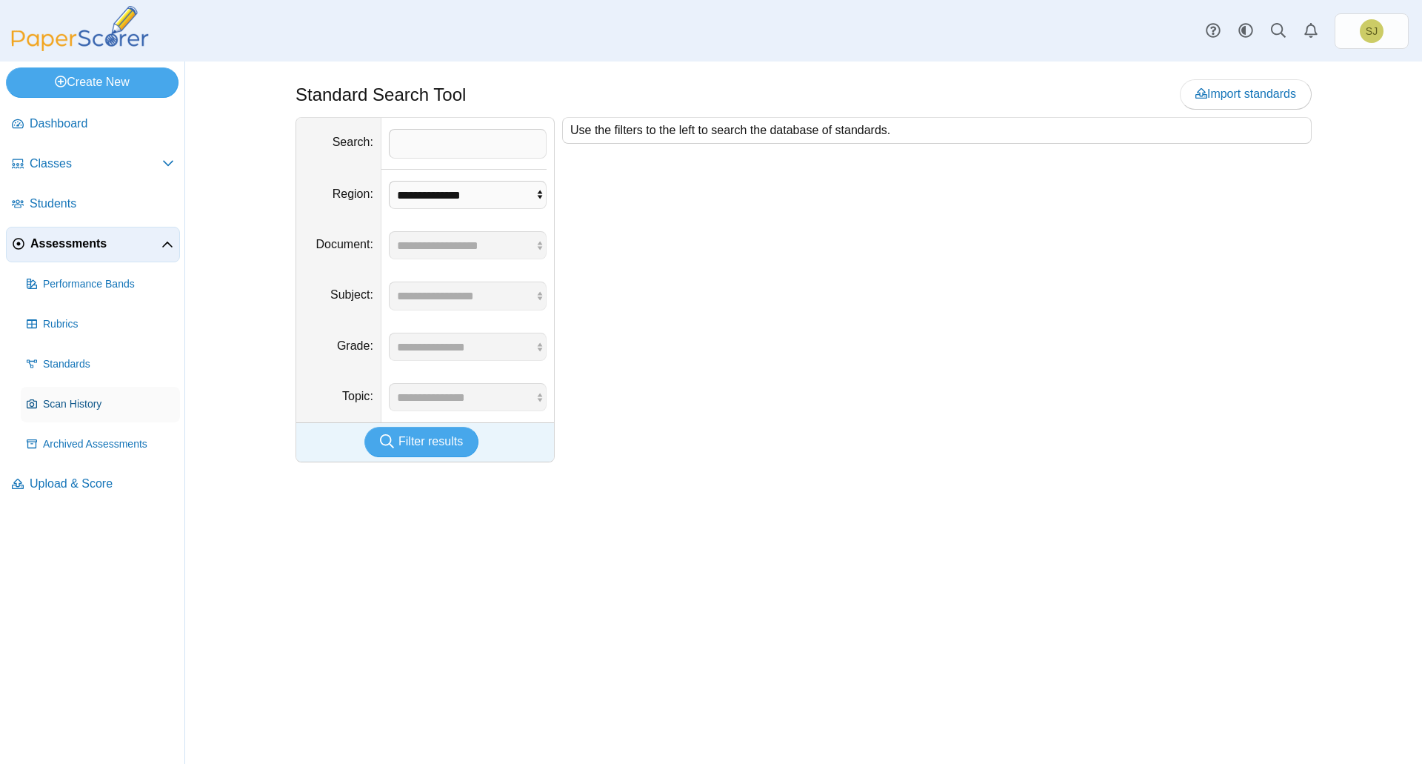
click at [101, 405] on span "Scan History" at bounding box center [108, 404] width 131 height 15
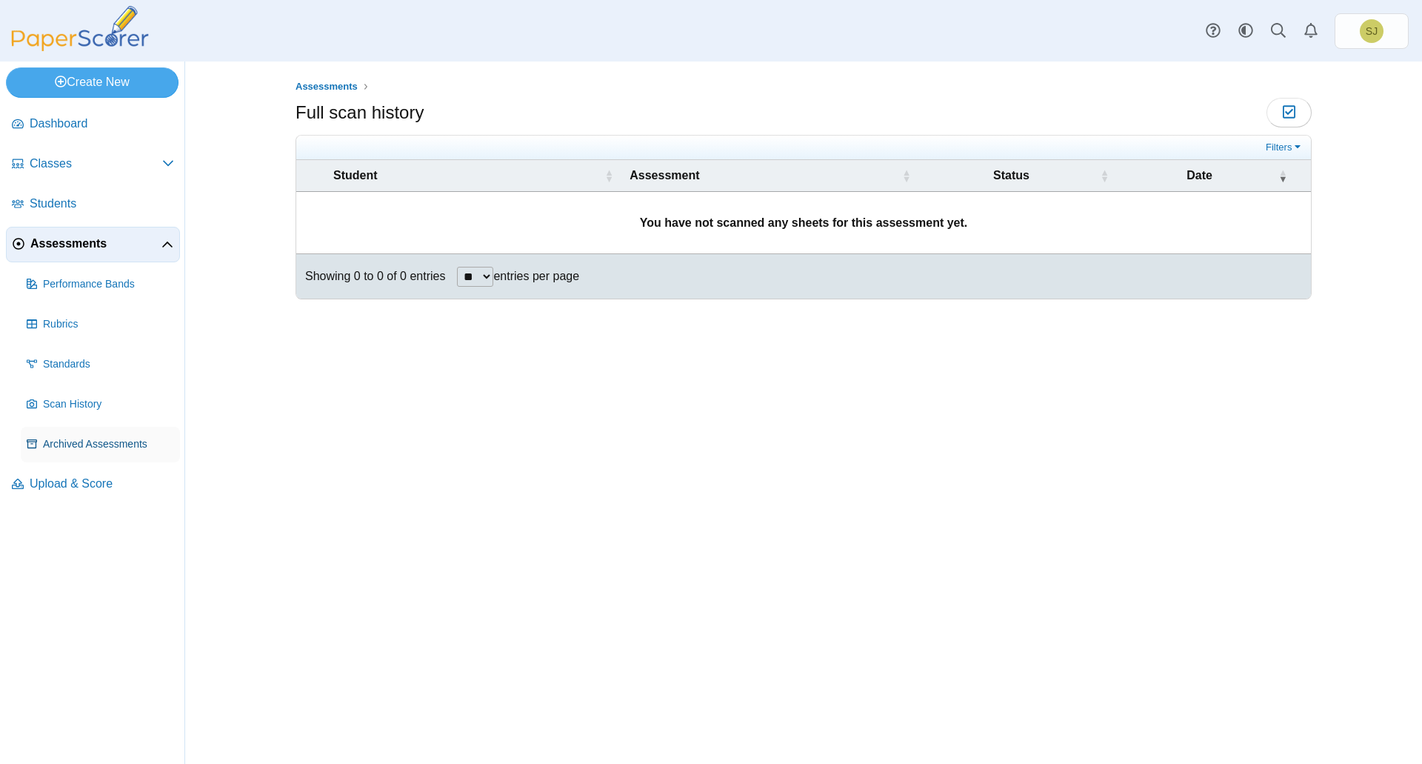
click at [127, 446] on span "Archived Assessments" at bounding box center [108, 444] width 131 height 15
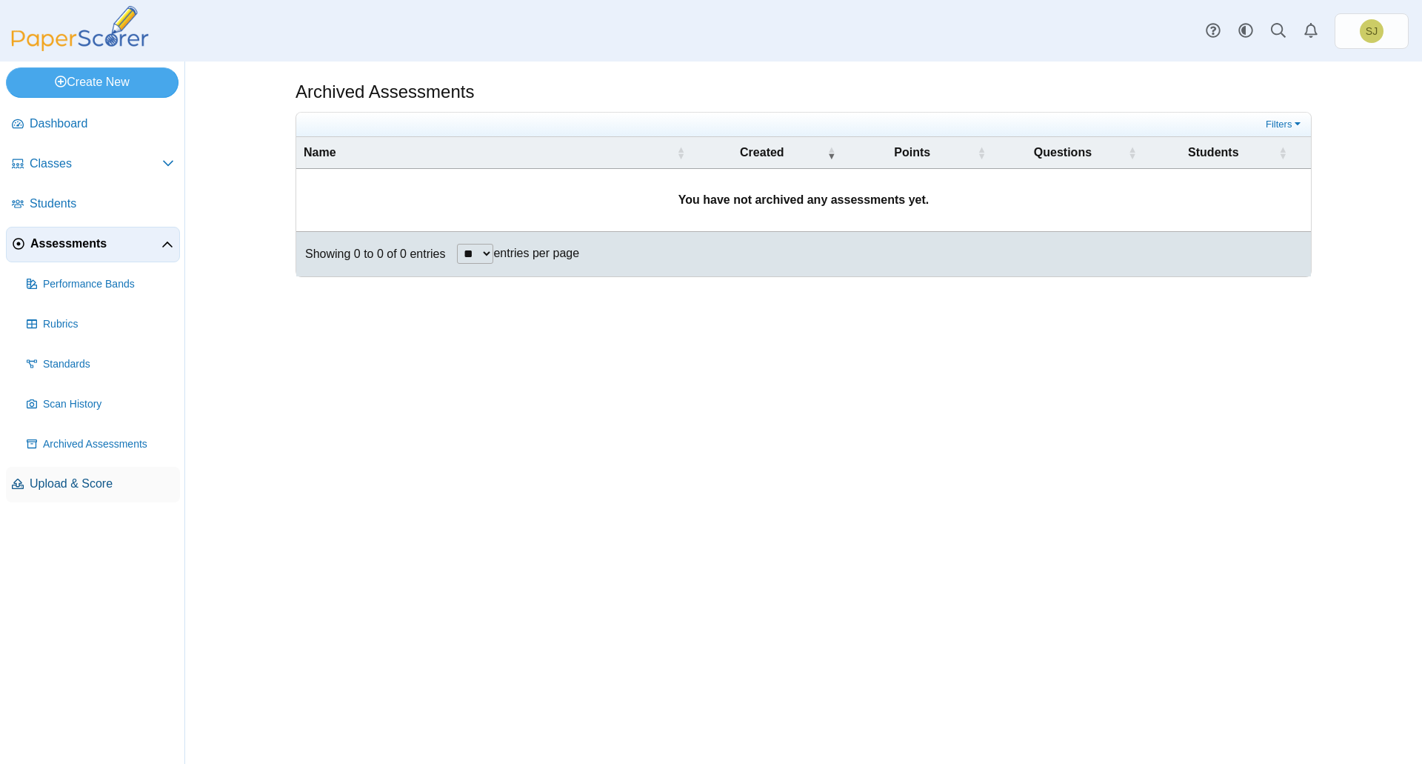
click at [107, 484] on span "Upload & Score" at bounding box center [102, 484] width 144 height 16
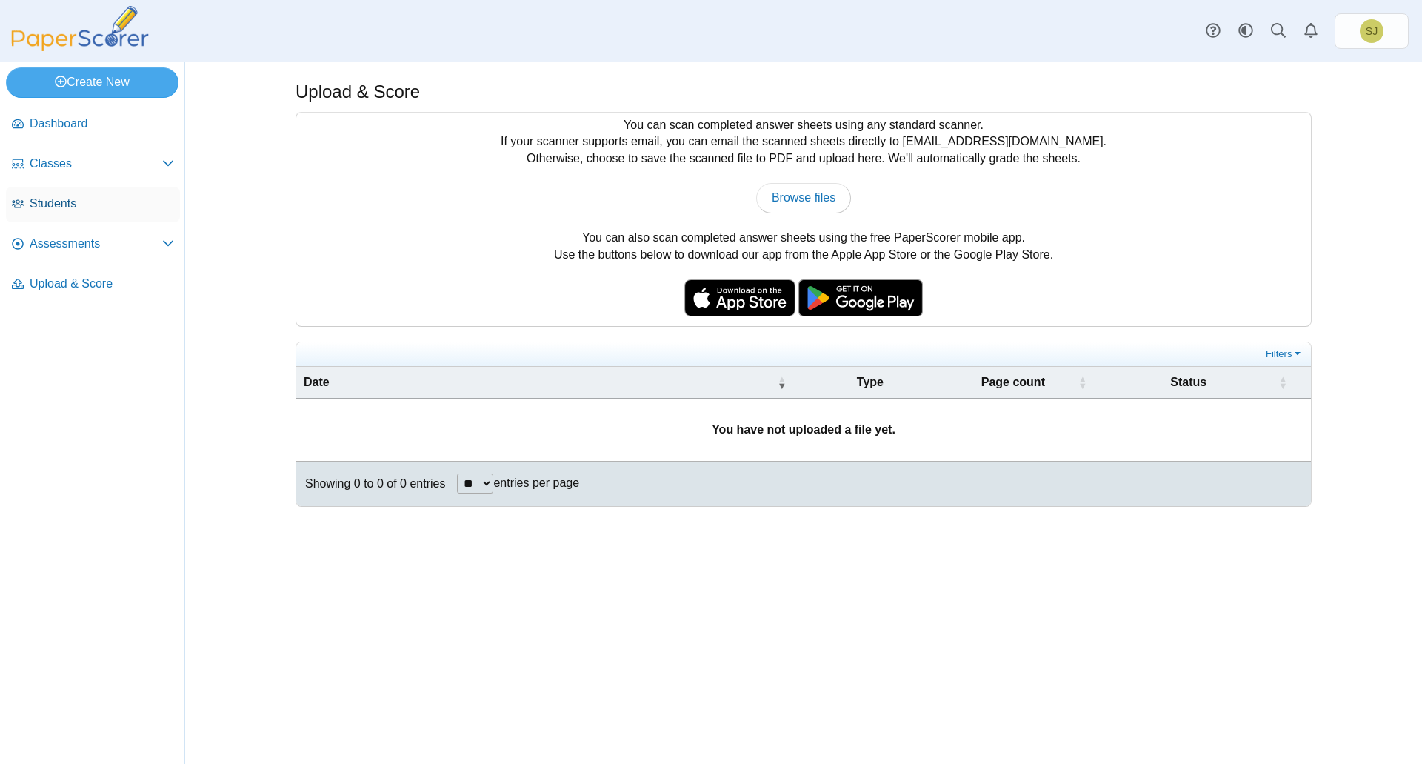
click at [67, 204] on span "Students" at bounding box center [102, 204] width 144 height 16
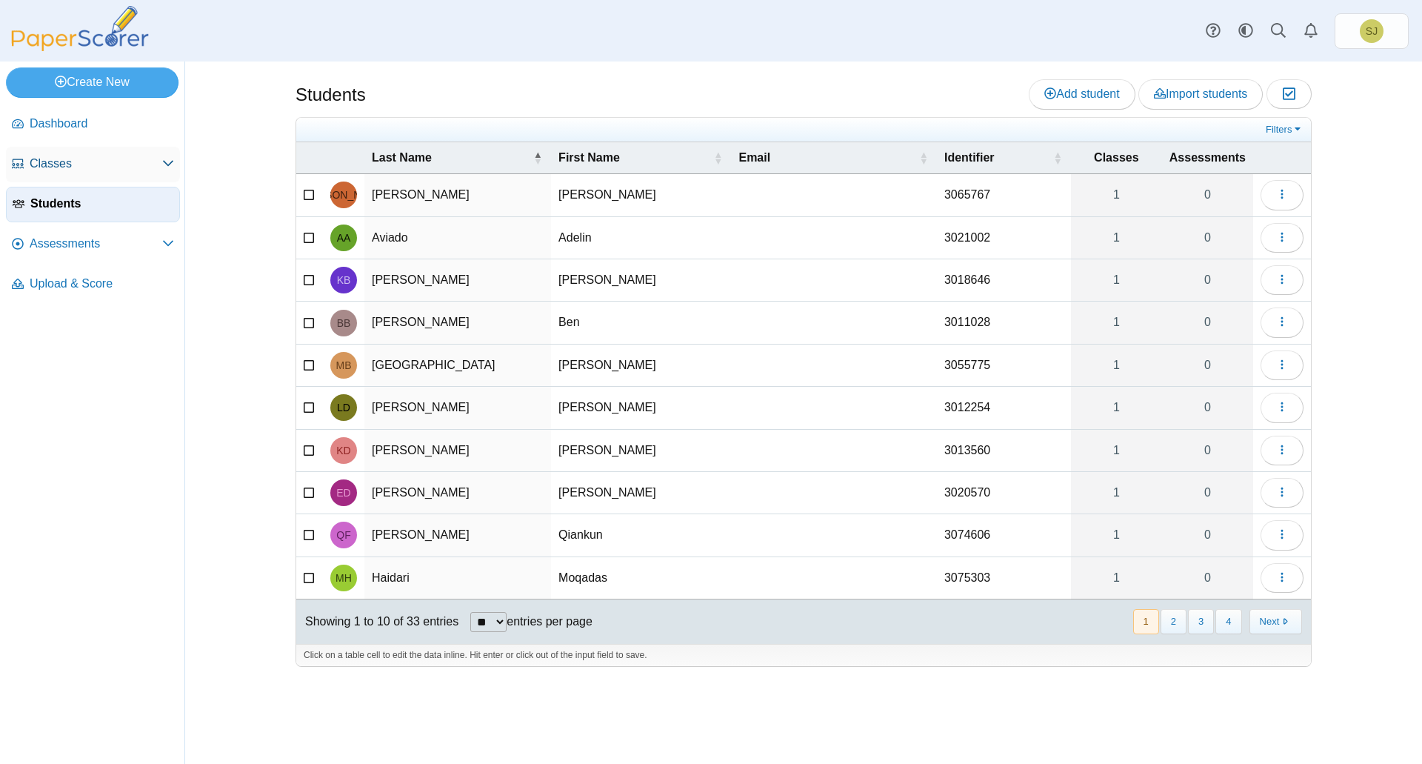
click at [64, 170] on span "Classes" at bounding box center [96, 164] width 133 height 16
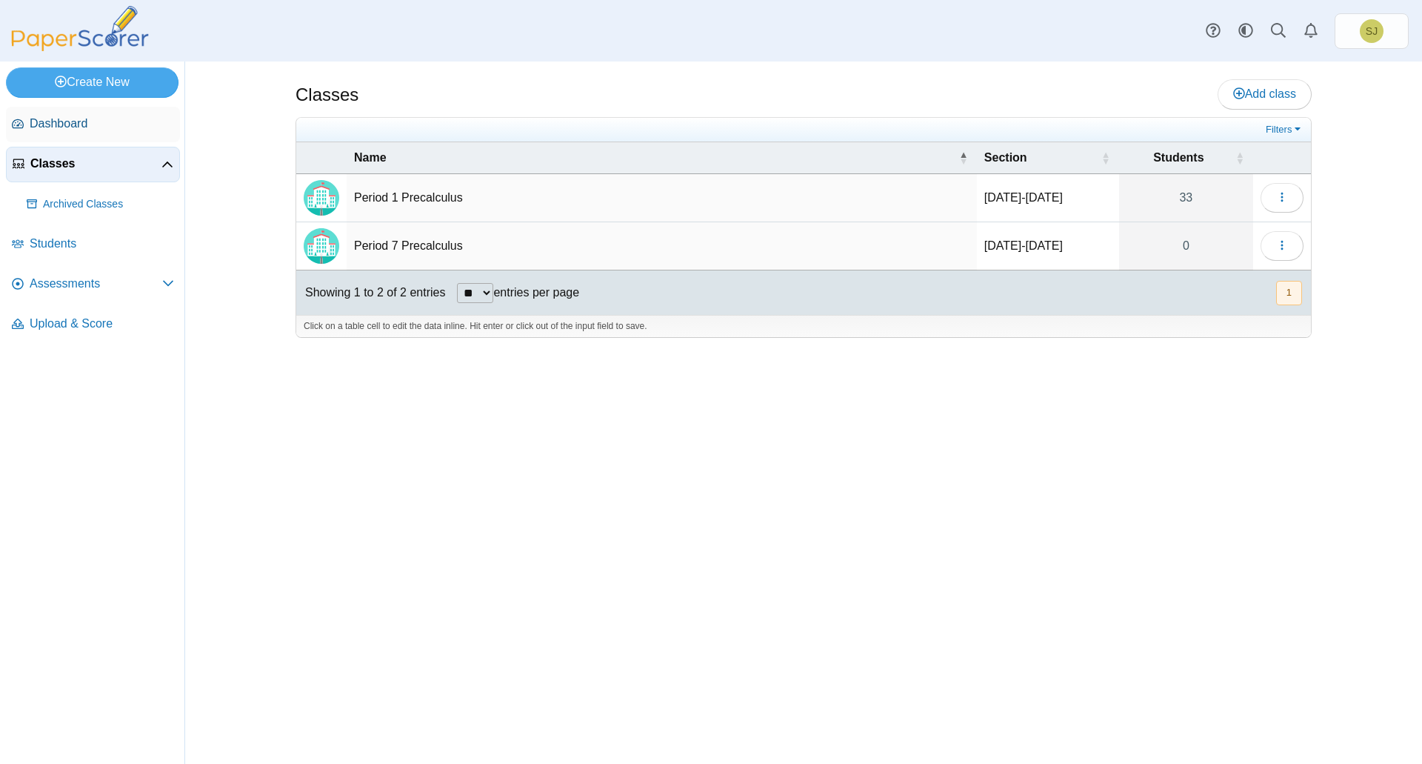
click at [59, 121] on span "Dashboard" at bounding box center [102, 124] width 144 height 16
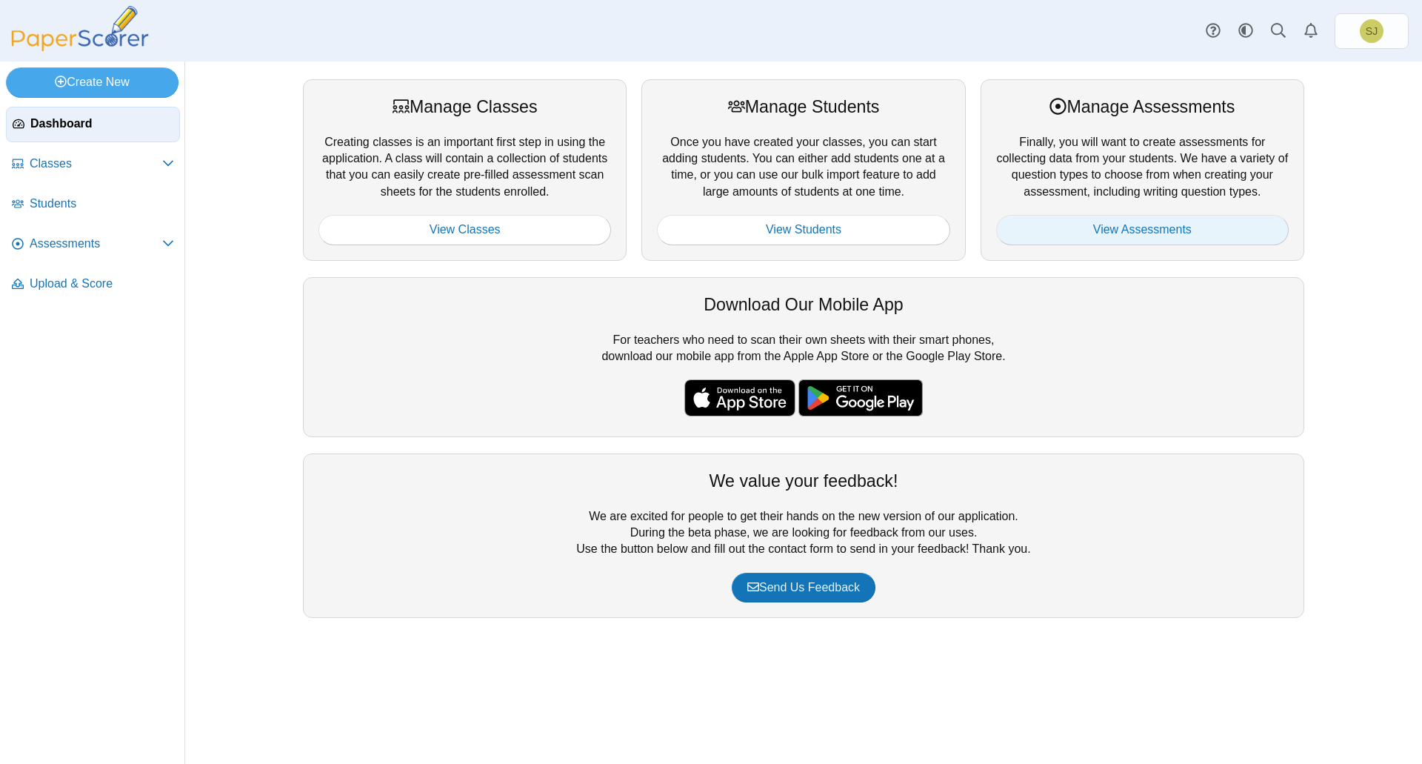
click at [1139, 222] on link "View Assessments" at bounding box center [1142, 230] width 293 height 30
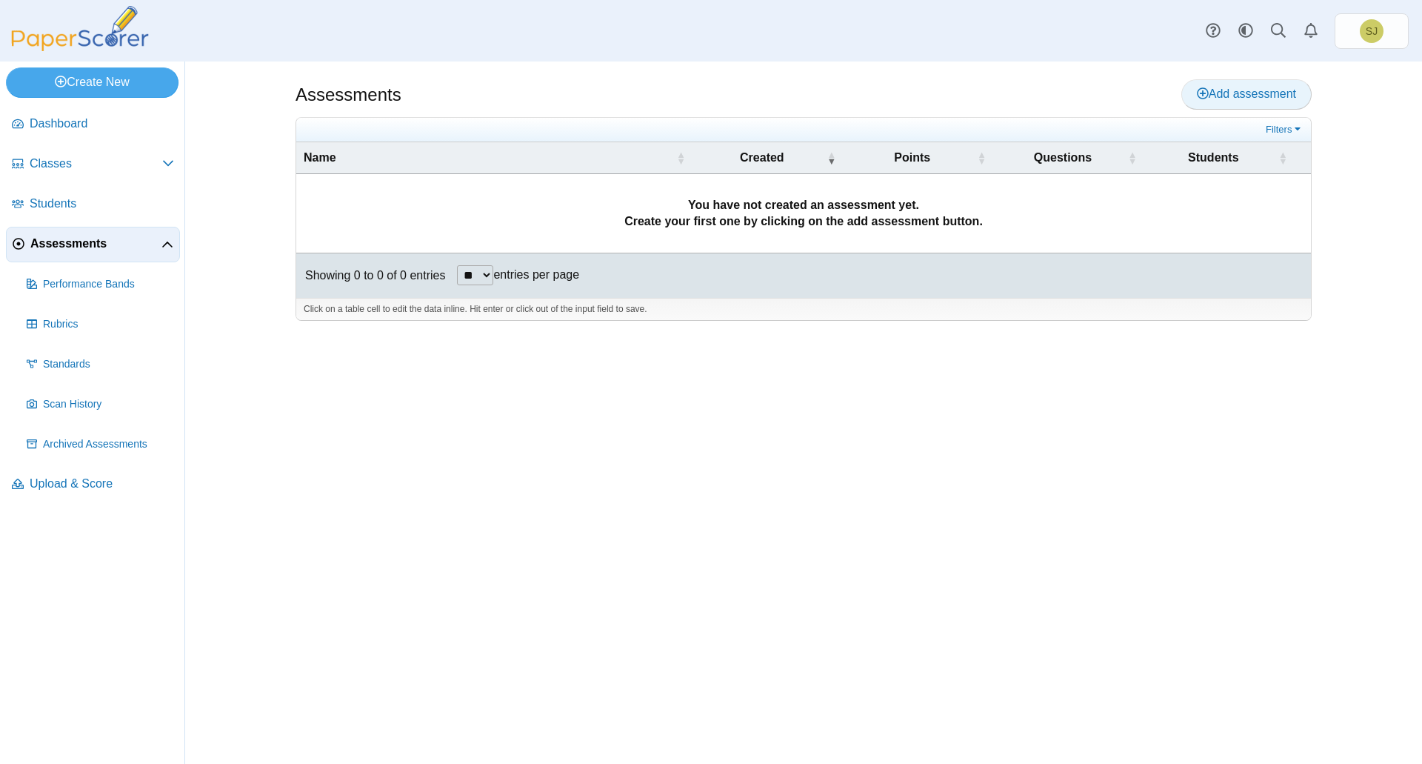
click at [1245, 96] on span "Add assessment" at bounding box center [1246, 93] width 99 height 13
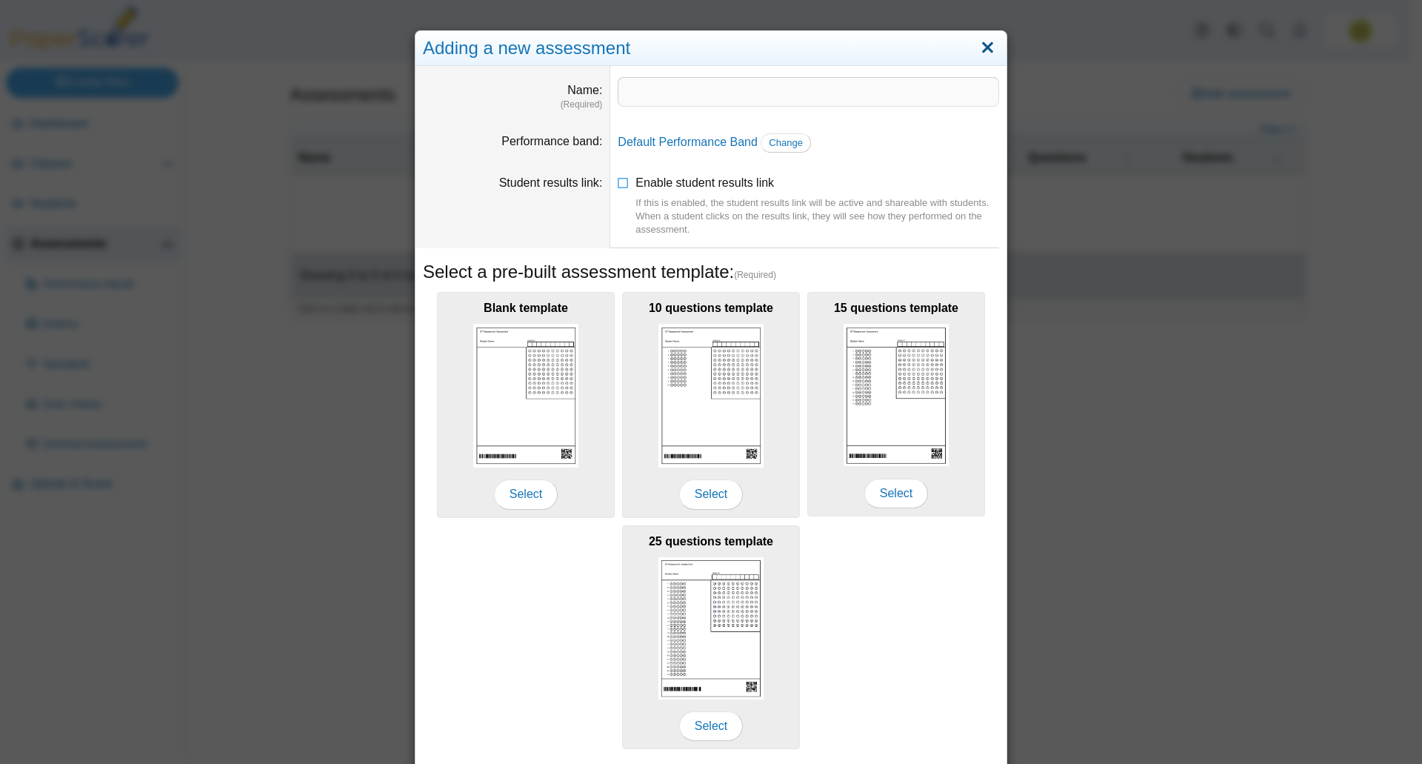
click at [982, 45] on link "Close" at bounding box center [987, 48] width 23 height 25
